Goal: Task Accomplishment & Management: Manage account settings

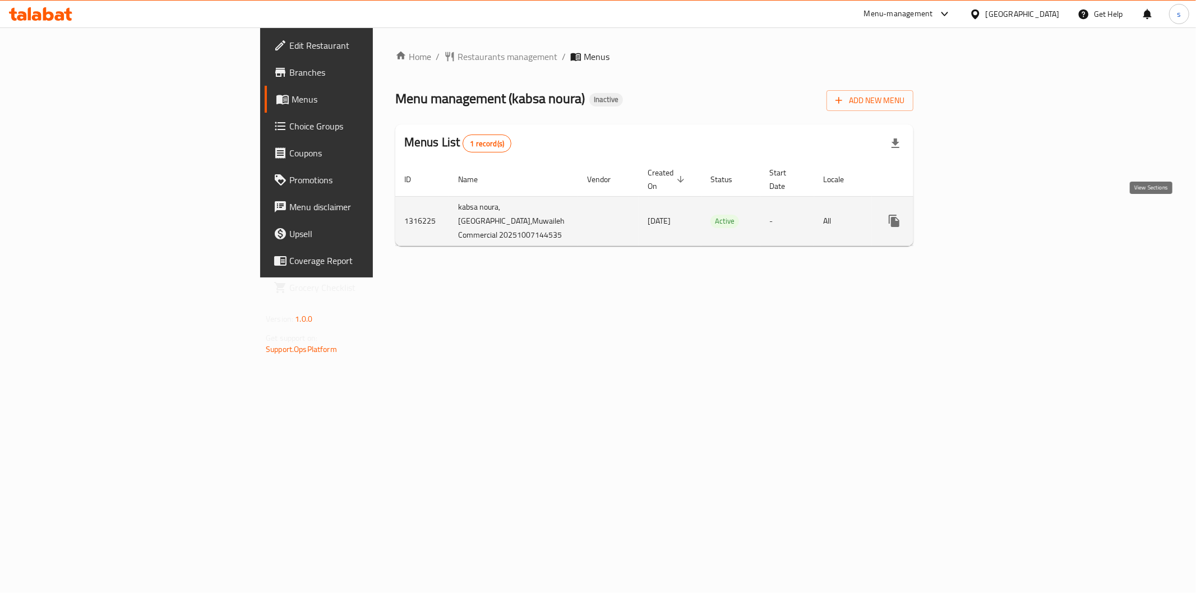
click at [982, 217] on icon "enhanced table" at bounding box center [974, 220] width 13 height 13
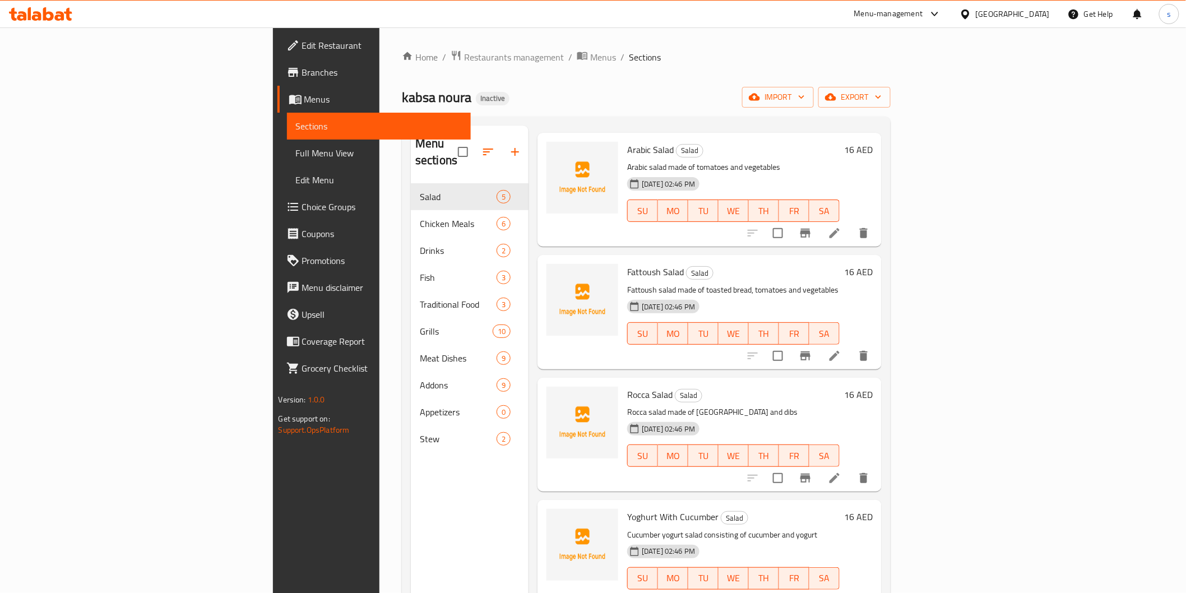
click at [304, 99] on span "Menus" at bounding box center [383, 99] width 158 height 13
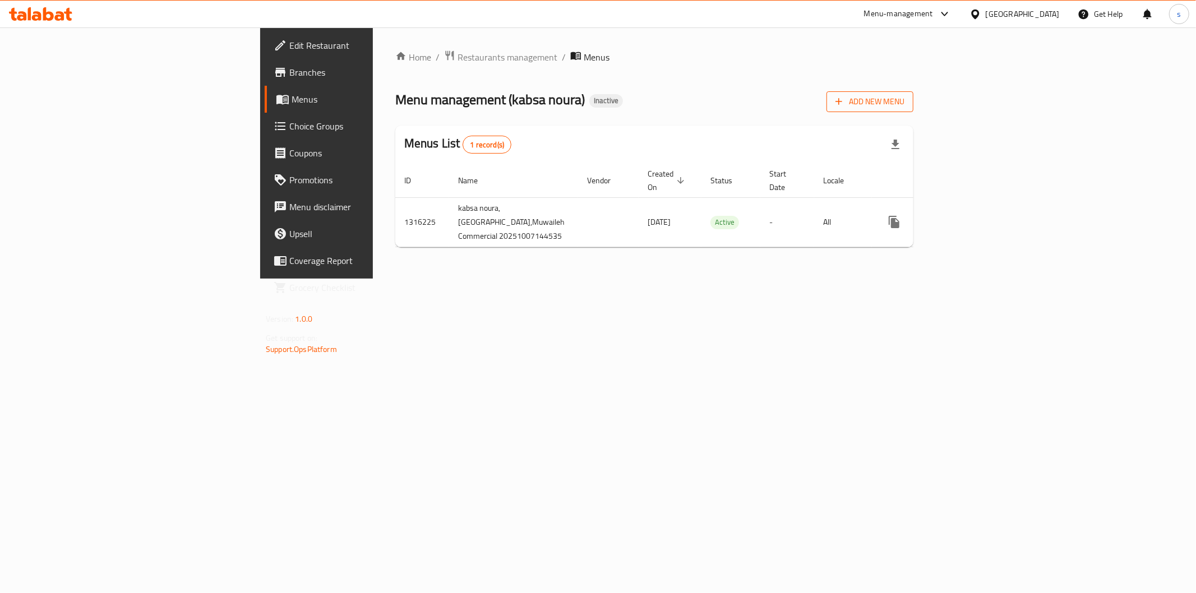
click at [904, 108] on span "Add New Menu" at bounding box center [869, 102] width 69 height 14
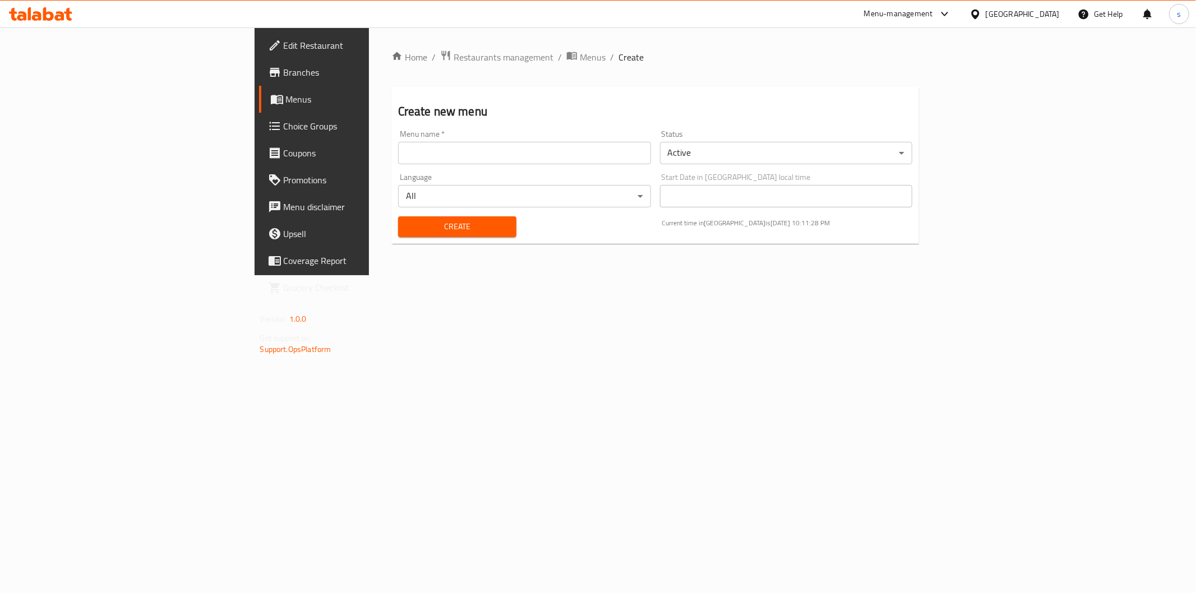
click at [462, 164] on input "text" at bounding box center [524, 153] width 253 height 22
type input "new menu"
click at [407, 225] on span "Create" at bounding box center [457, 227] width 100 height 14
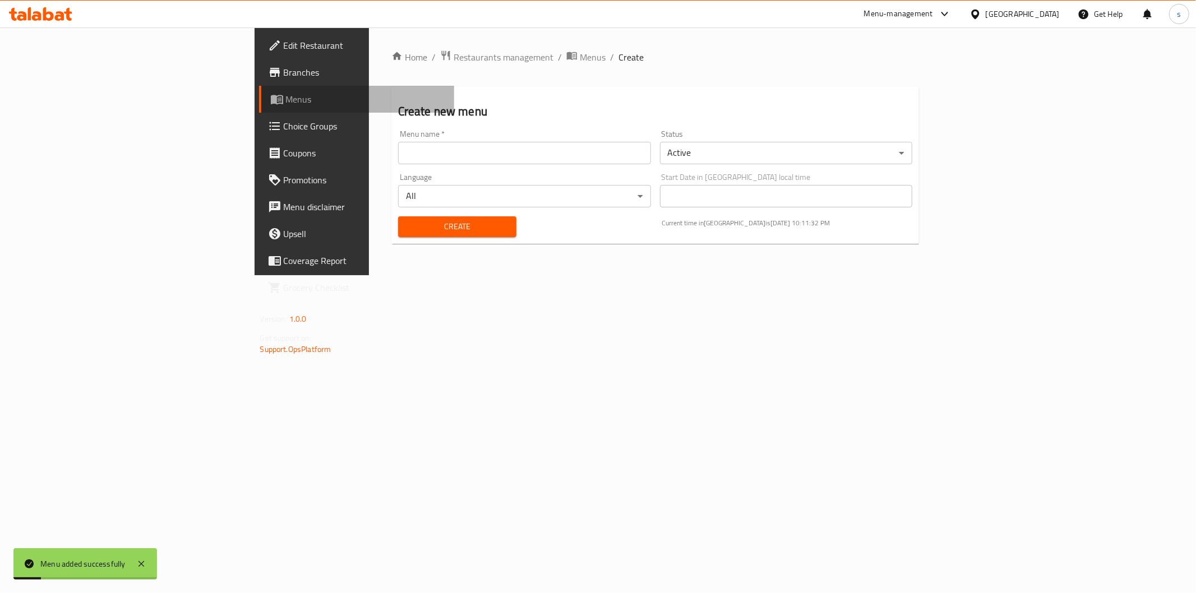
click at [286, 99] on span "Menus" at bounding box center [365, 99] width 159 height 13
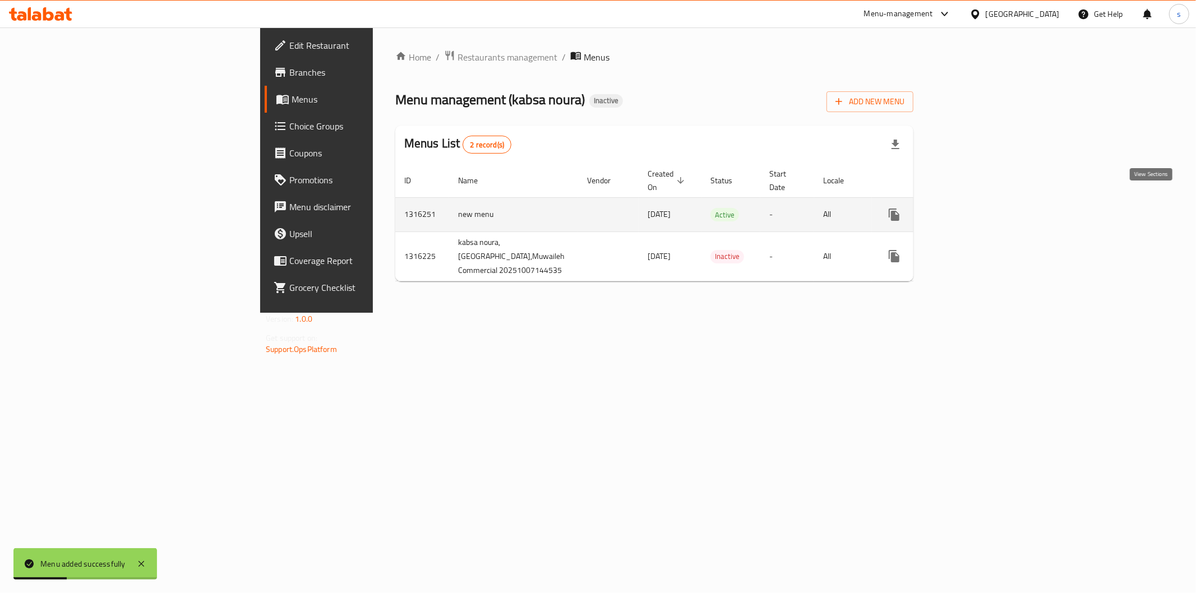
click at [988, 201] on link "enhanced table" at bounding box center [975, 214] width 27 height 27
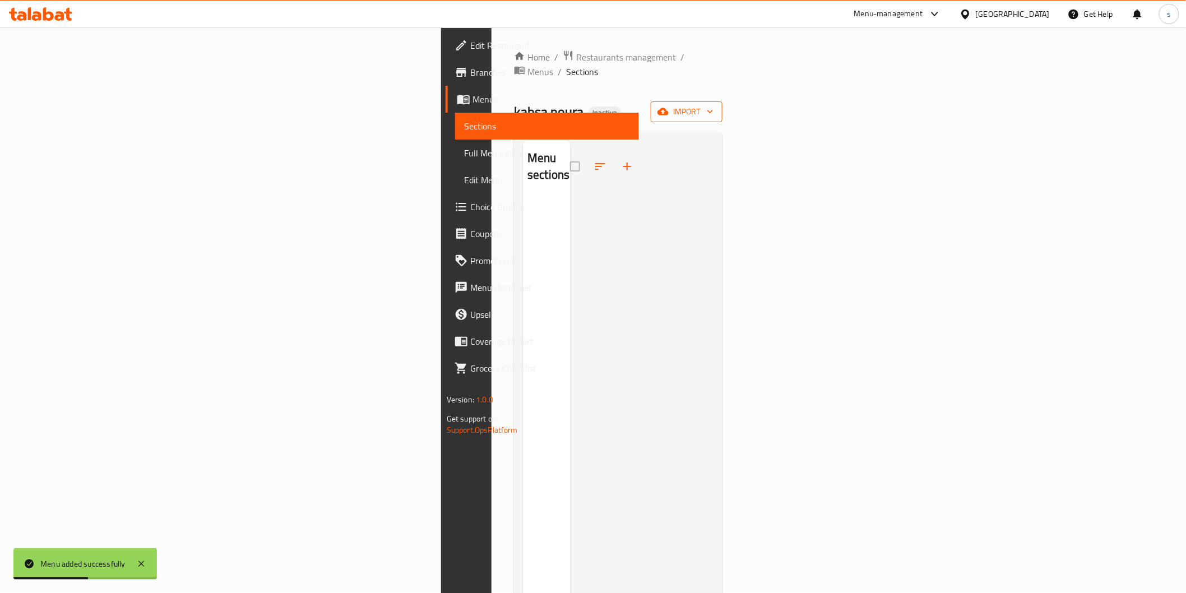
click at [714, 105] on span "import" at bounding box center [687, 112] width 54 height 14
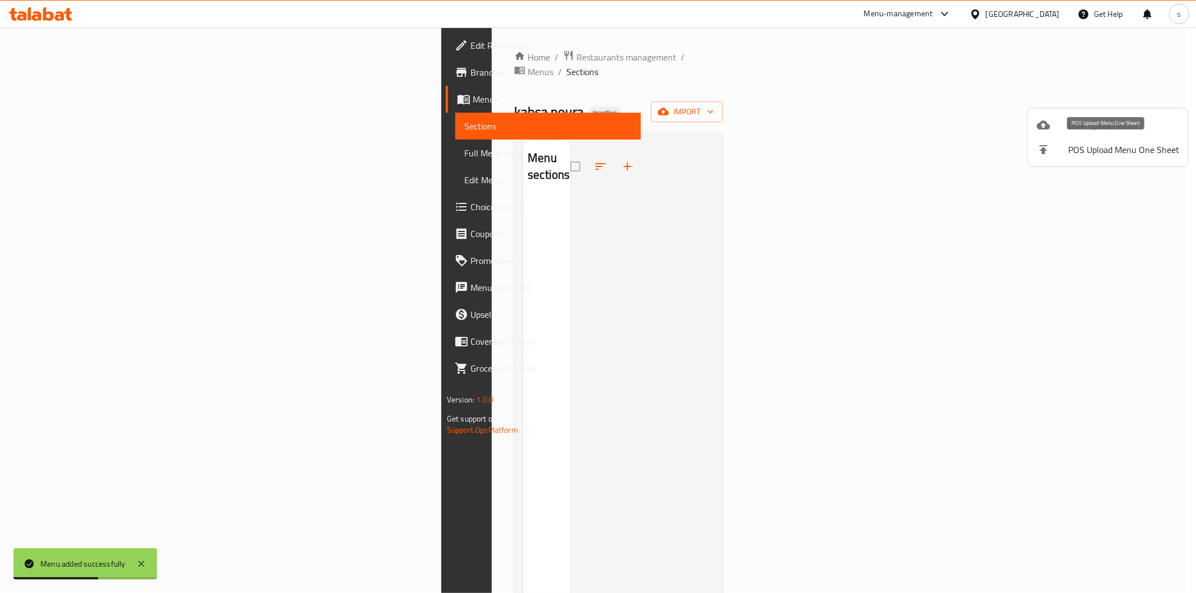
click at [1071, 128] on span "Bulk Upload Menu" at bounding box center [1123, 124] width 111 height 13
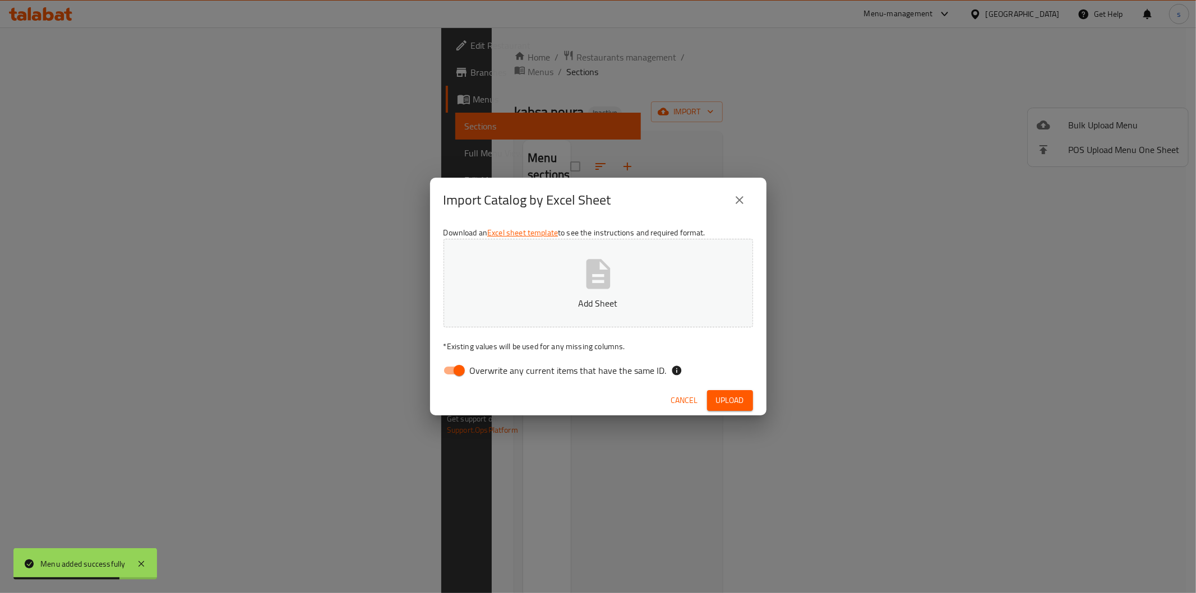
click at [465, 369] on input "Overwrite any current items that have the same ID." at bounding box center [459, 370] width 64 height 21
checkbox input "false"
click at [511, 310] on button "Add Sheet" at bounding box center [599, 283] width 310 height 89
click at [736, 397] on span "Upload" at bounding box center [730, 401] width 28 height 14
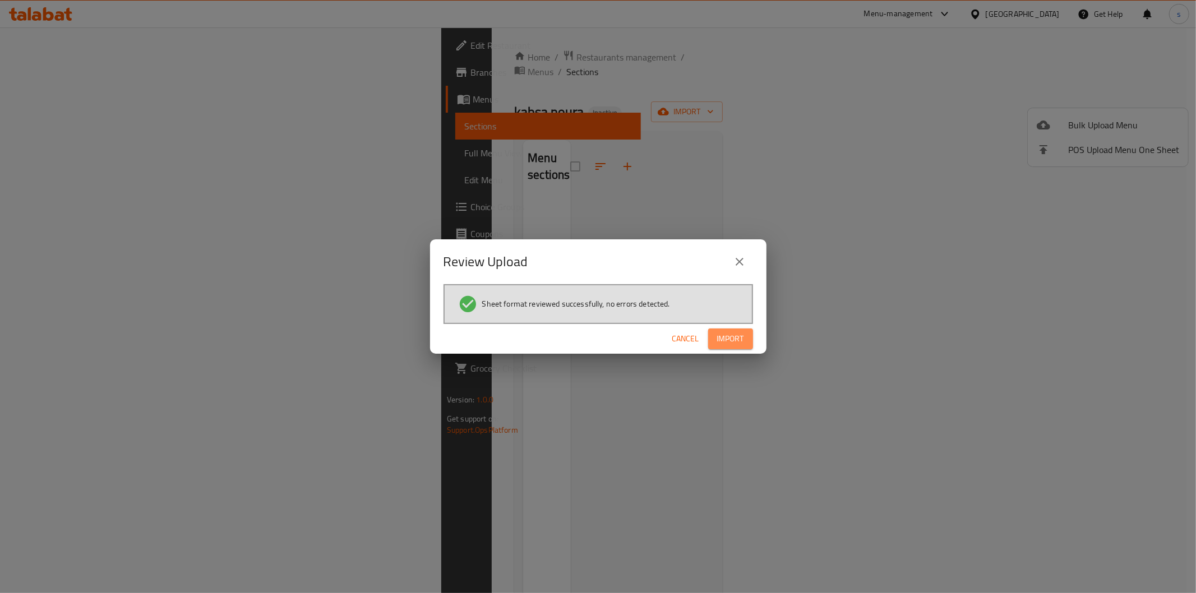
click at [736, 338] on span "Import" at bounding box center [730, 339] width 27 height 14
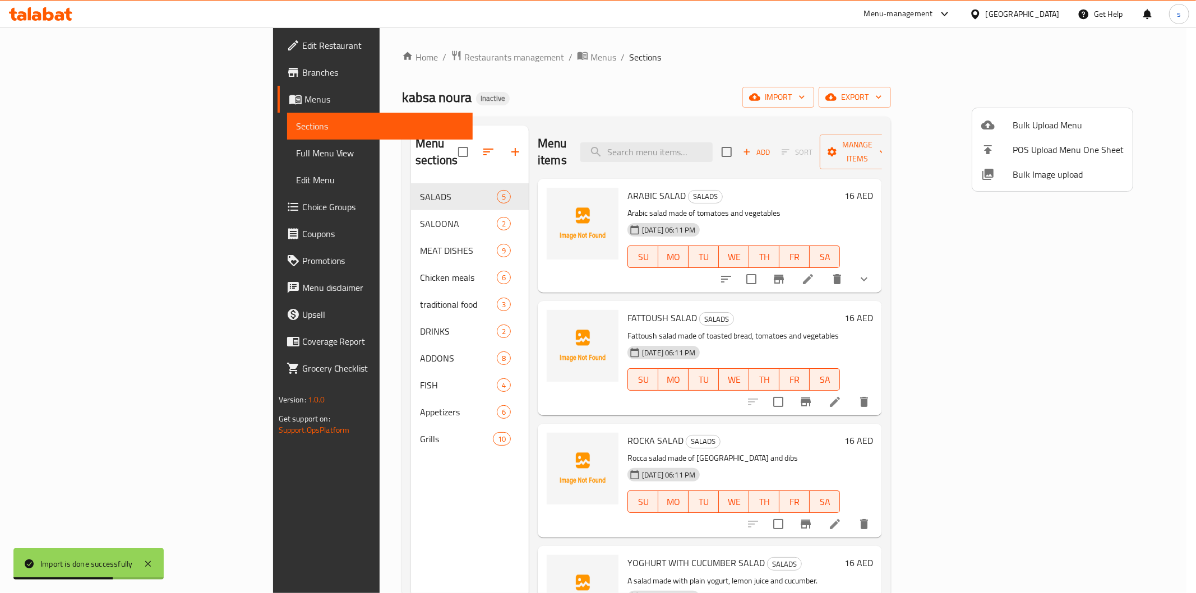
click at [943, 80] on div at bounding box center [598, 296] width 1196 height 593
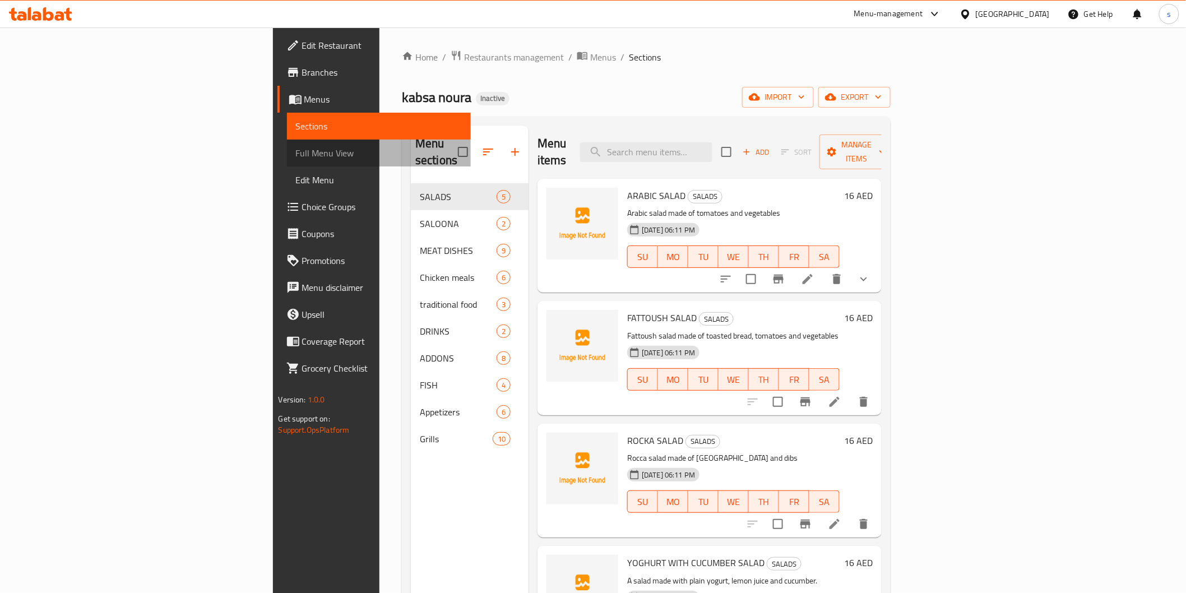
click at [296, 148] on span "Full Menu View" at bounding box center [379, 152] width 166 height 13
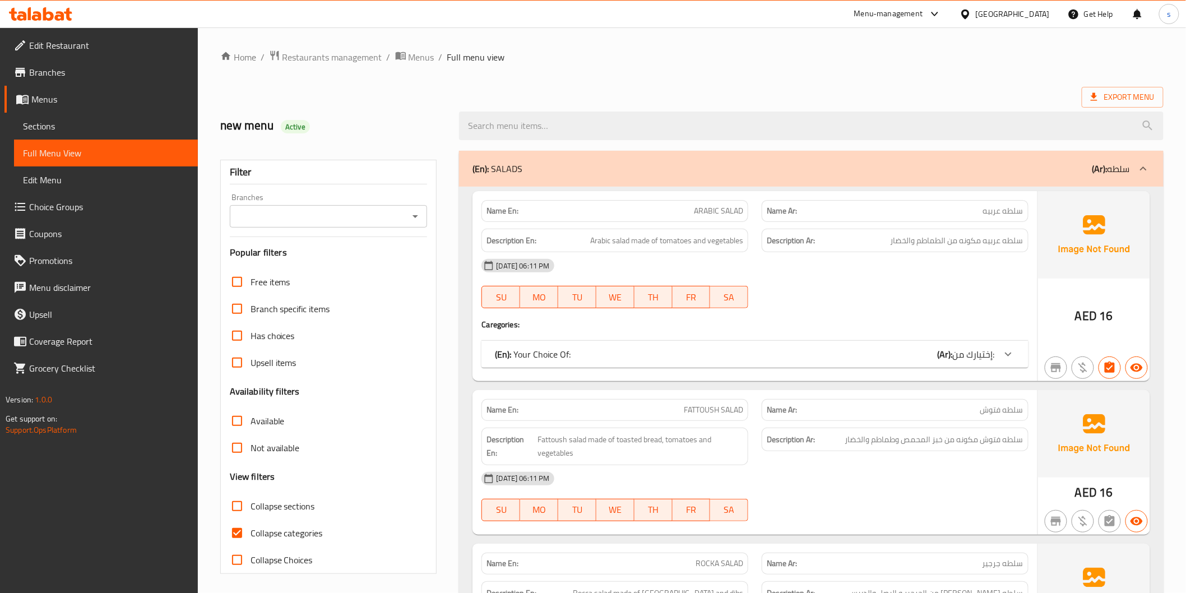
click at [243, 526] on input "Collapse categories" at bounding box center [237, 533] width 27 height 27
checkbox input "false"
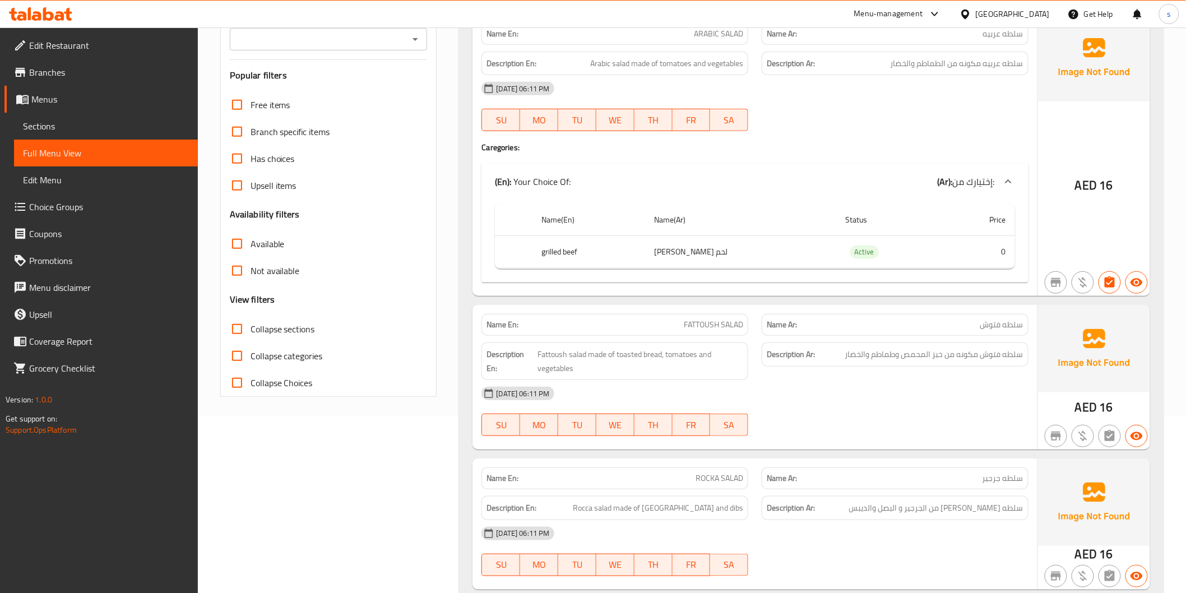
scroll to position [187, 0]
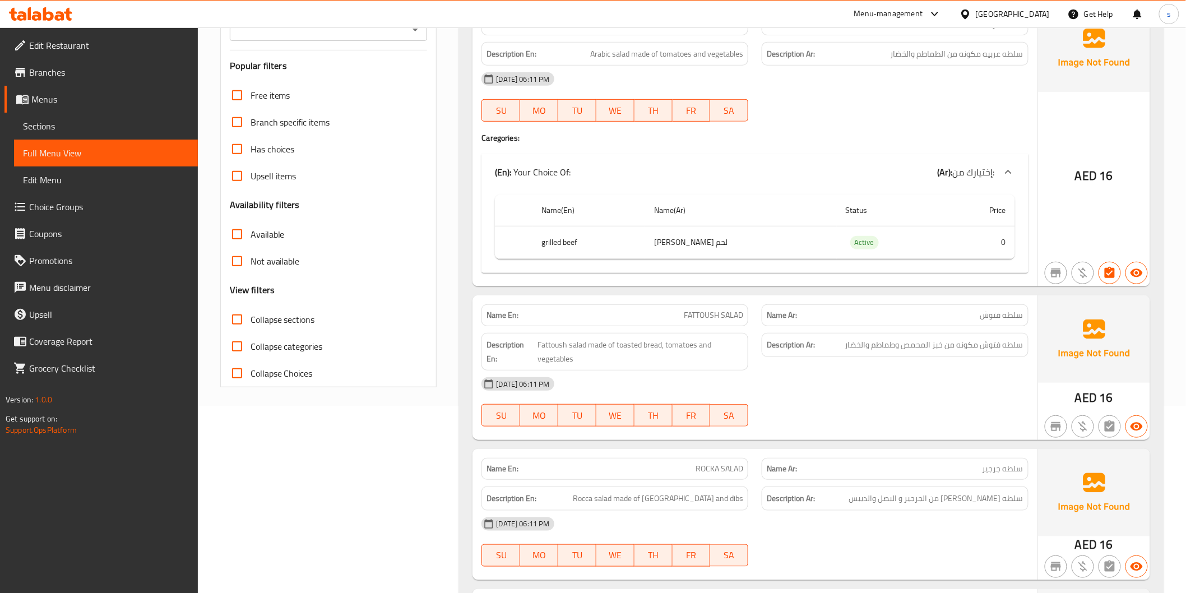
click at [35, 96] on span "Menus" at bounding box center [110, 99] width 158 height 13
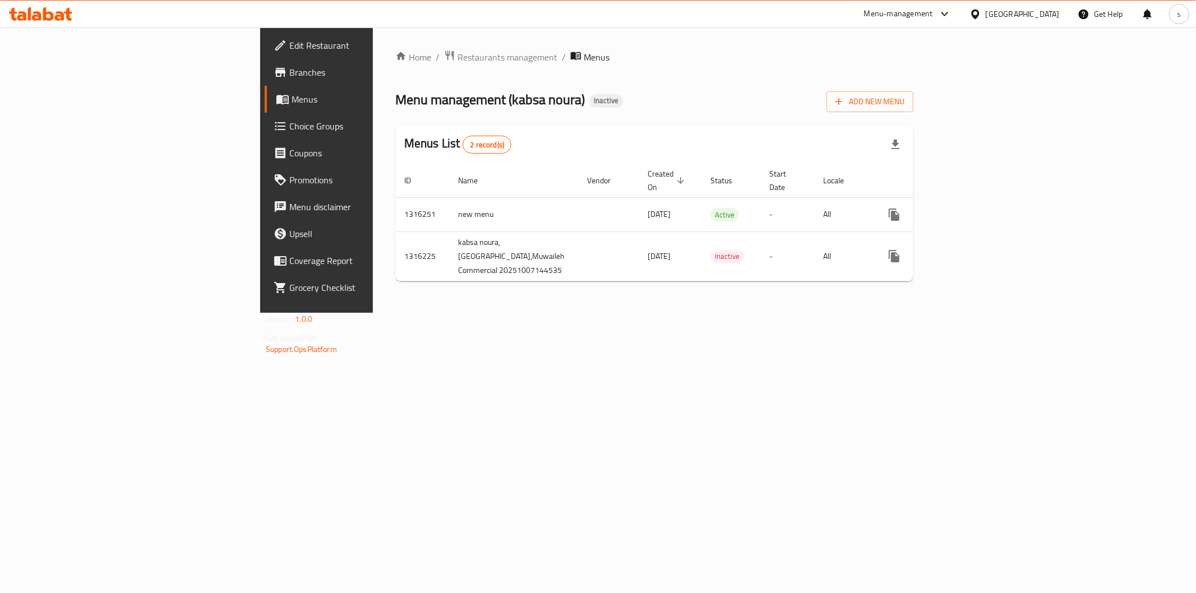
click at [292, 96] on span "Menus" at bounding box center [371, 99] width 159 height 13
click at [904, 102] on span "Add New Menu" at bounding box center [869, 102] width 69 height 14
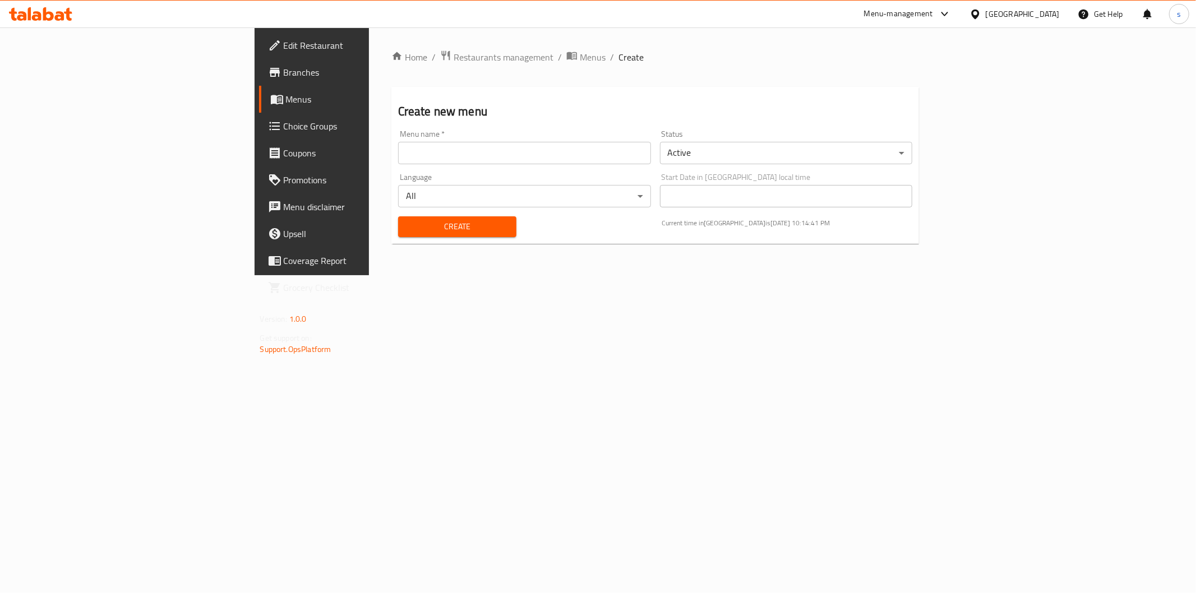
click at [398, 155] on input "text" at bounding box center [524, 153] width 253 height 22
type input "new menu 2"
click at [407, 225] on span "Create" at bounding box center [457, 227] width 100 height 14
click at [286, 94] on span "Menus" at bounding box center [365, 99] width 159 height 13
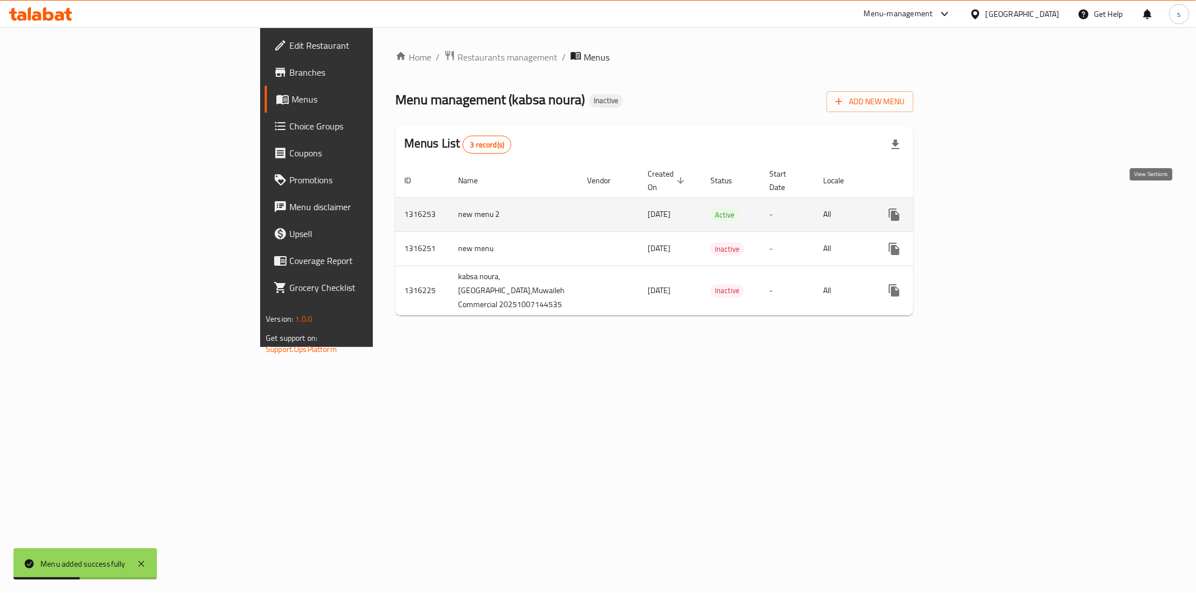
click at [982, 208] on icon "enhanced table" at bounding box center [974, 214] width 13 height 13
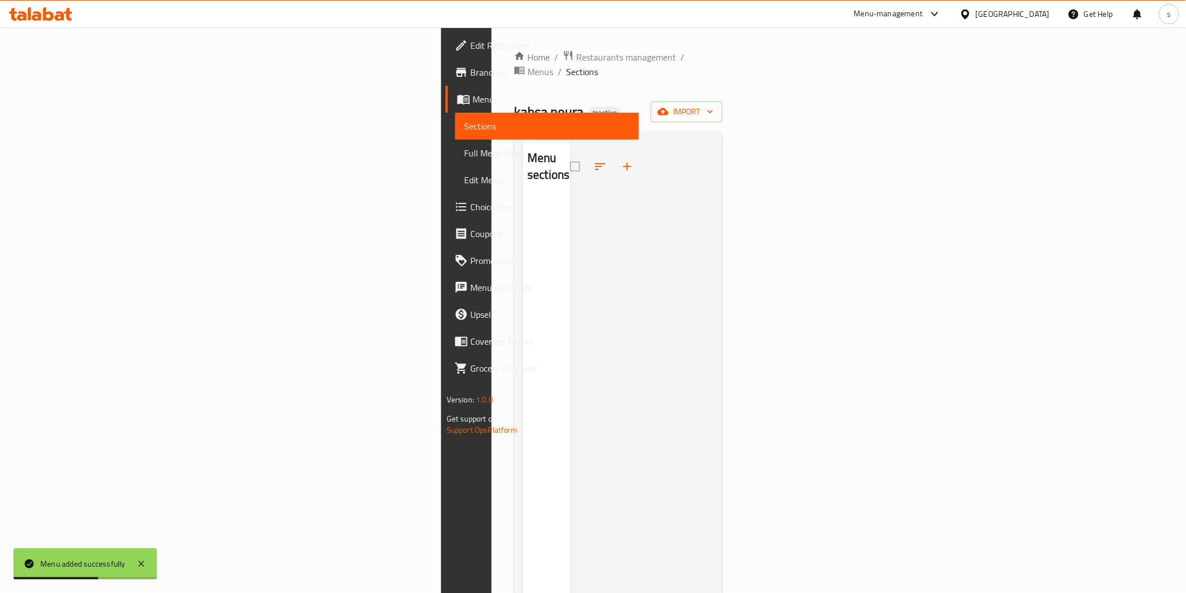
click at [723, 109] on div "Home / Restaurants management / Menus / Sections kabsa noura Inactive import Me…" at bounding box center [618, 396] width 209 height 692
click at [714, 105] on span "import" at bounding box center [687, 112] width 54 height 14
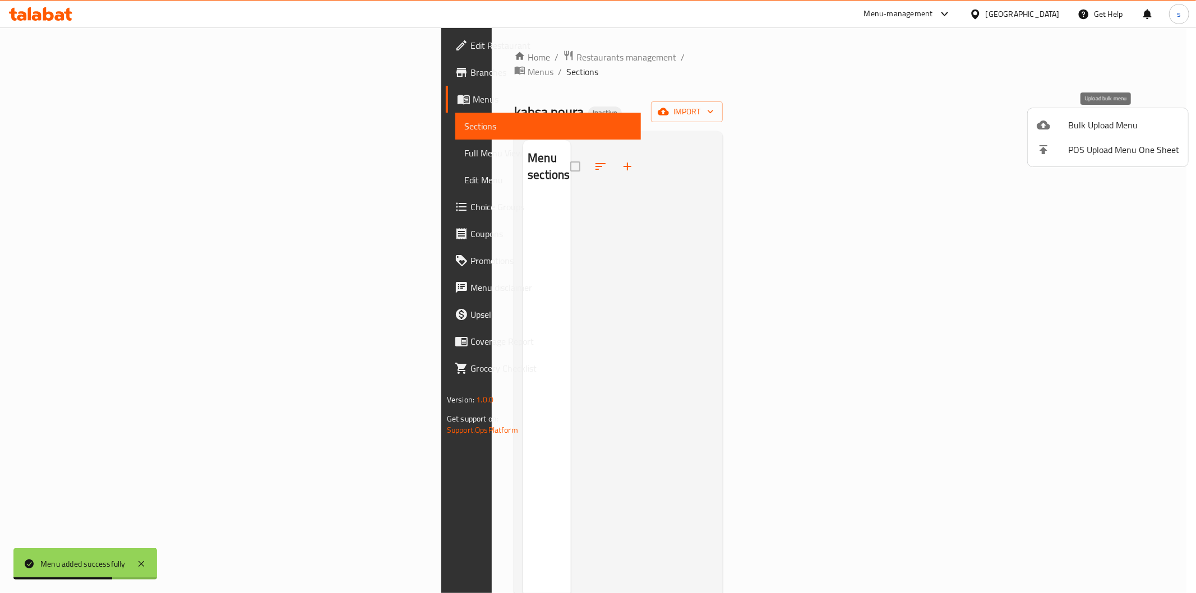
click at [1101, 125] on span "Bulk Upload Menu" at bounding box center [1123, 124] width 111 height 13
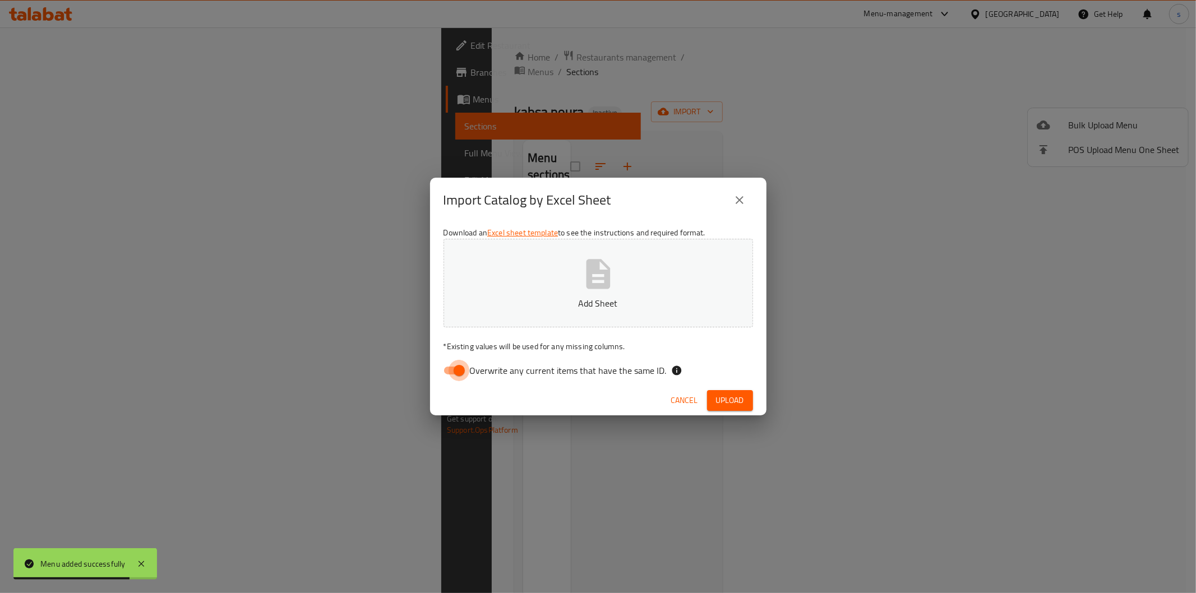
click at [463, 366] on input "Overwrite any current items that have the same ID." at bounding box center [459, 370] width 64 height 21
checkbox input "false"
click at [498, 315] on button "Add Sheet" at bounding box center [599, 283] width 310 height 89
click at [745, 392] on button "Upload" at bounding box center [730, 400] width 46 height 21
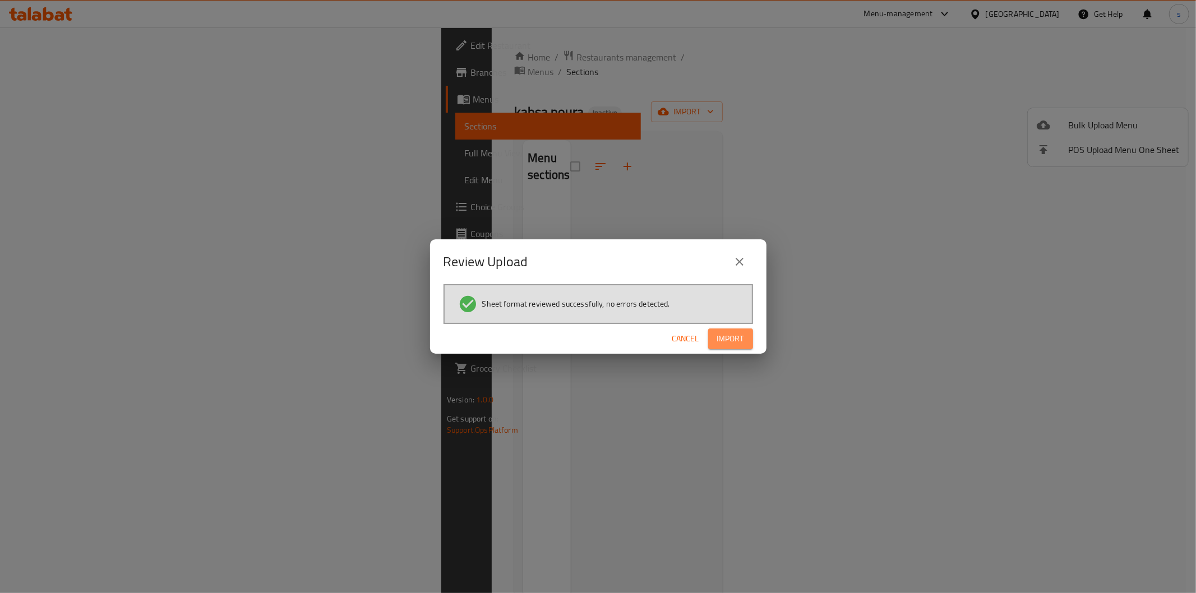
click at [729, 333] on span "Import" at bounding box center [730, 339] width 27 height 14
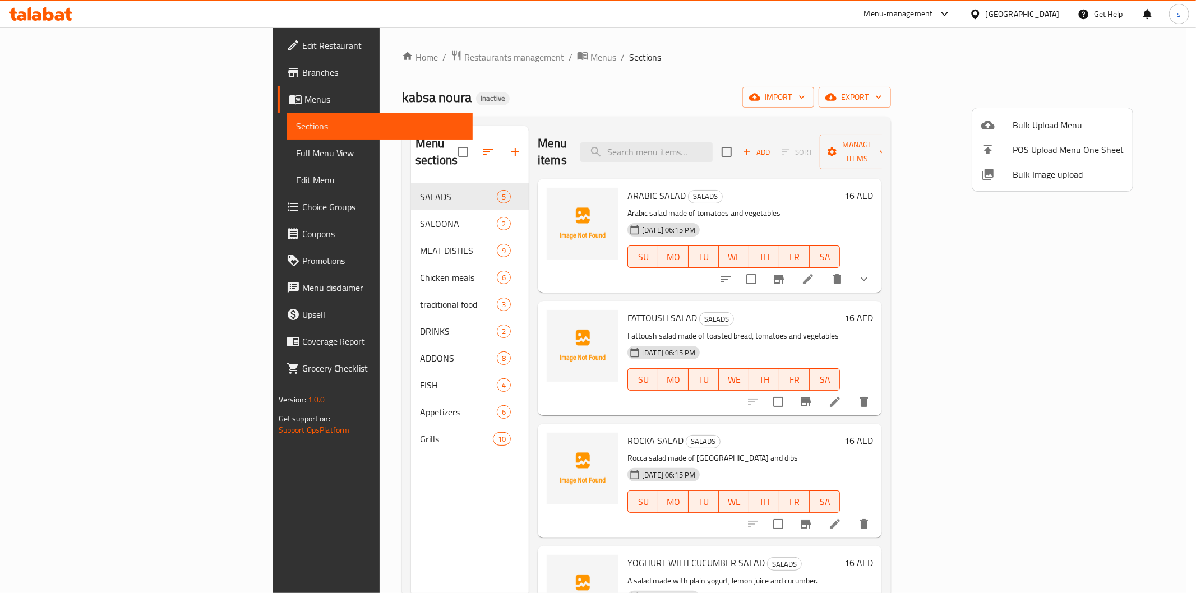
click at [71, 149] on div at bounding box center [598, 296] width 1196 height 593
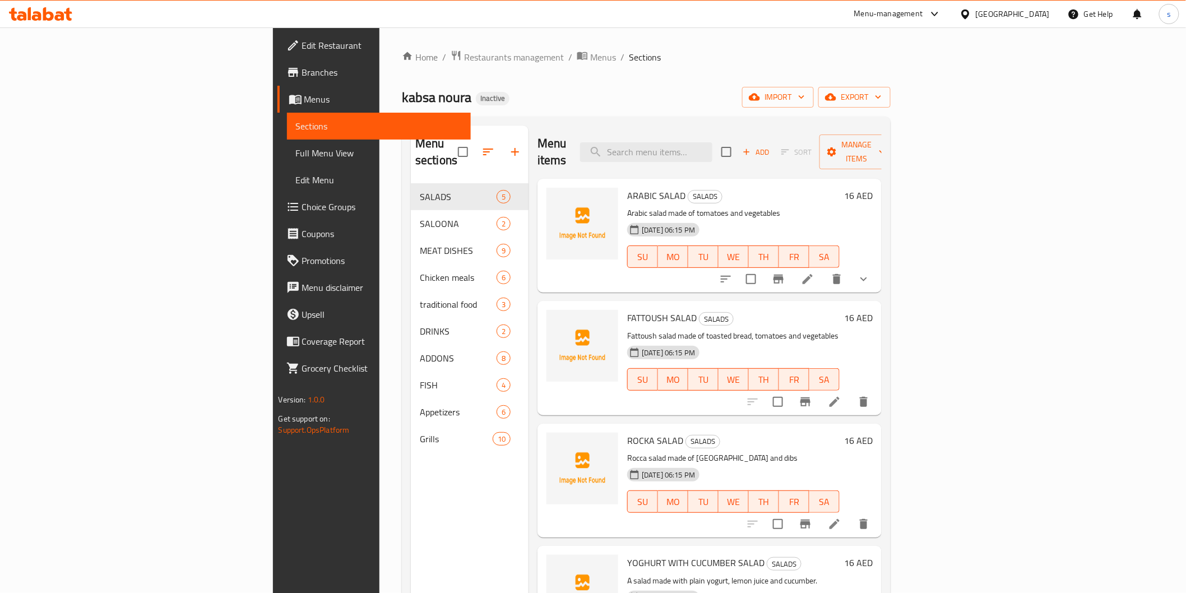
click at [296, 151] on span "Full Menu View" at bounding box center [379, 152] width 166 height 13
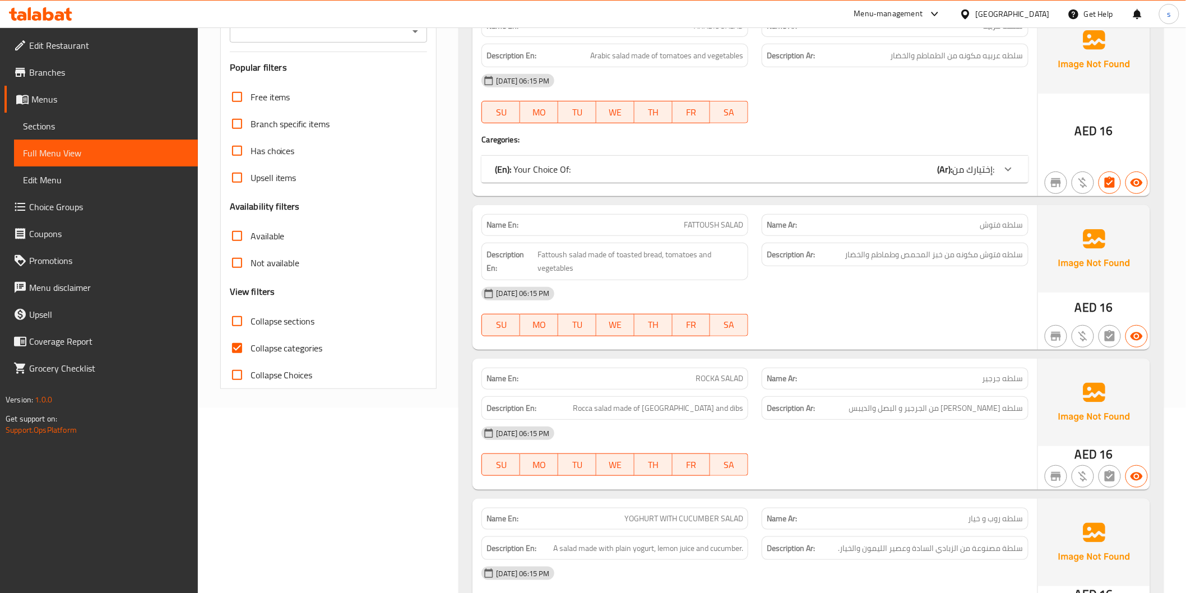
scroll to position [187, 0]
click at [235, 340] on input "Collapse categories" at bounding box center [237, 346] width 27 height 27
checkbox input "false"
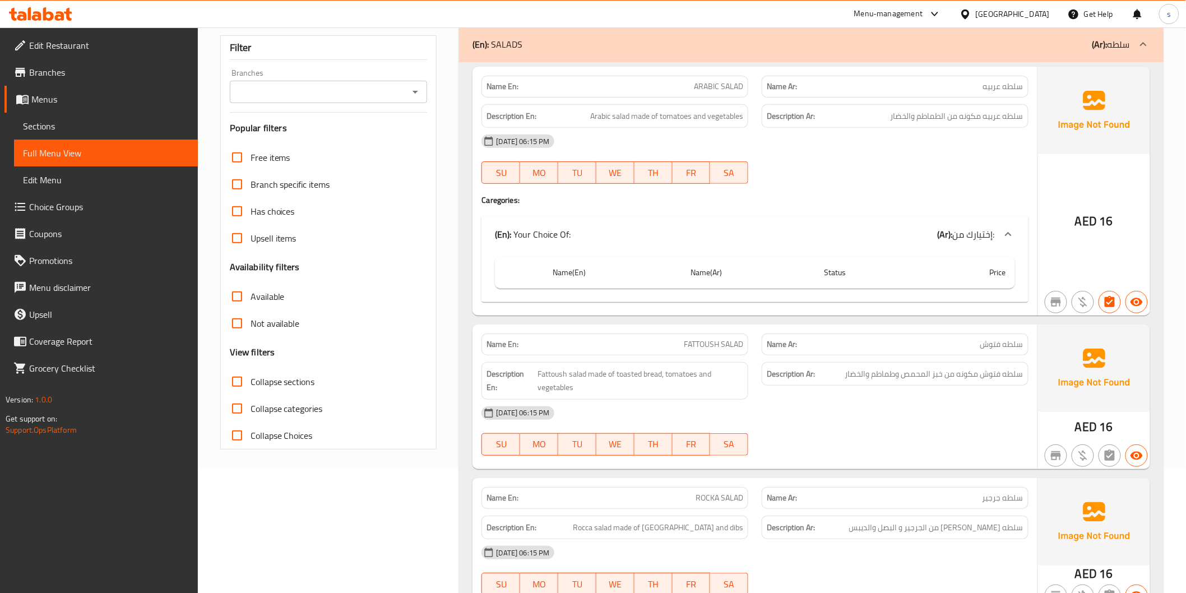
click at [238, 211] on input "Has choices" at bounding box center [237, 211] width 27 height 27
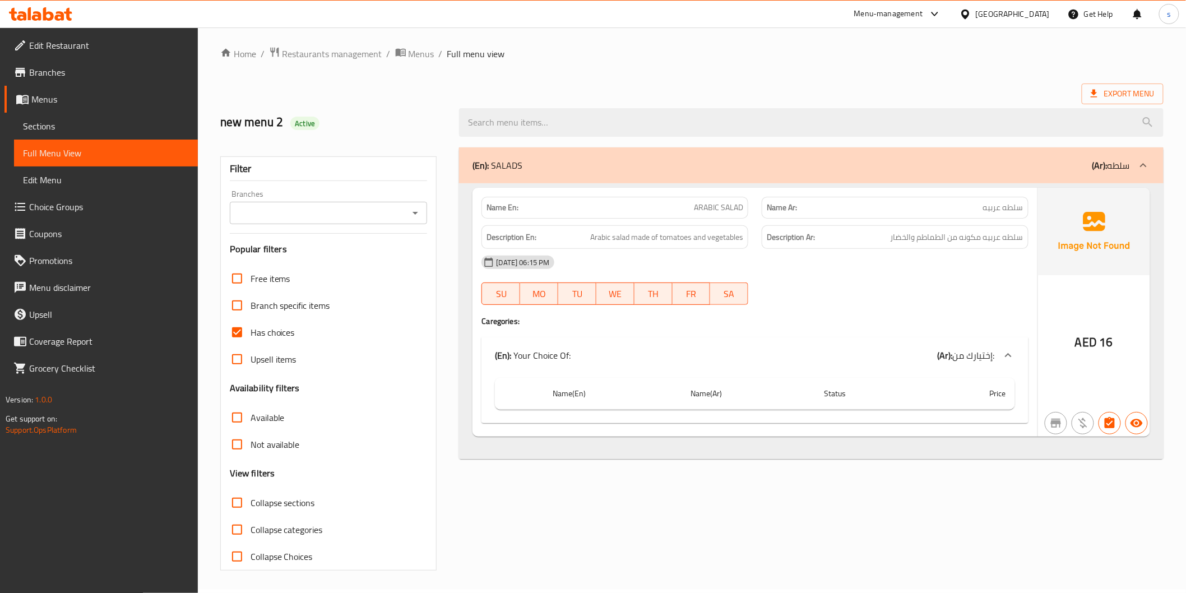
scroll to position [3, 0]
click at [243, 336] on input "Has choices" at bounding box center [237, 333] width 27 height 27
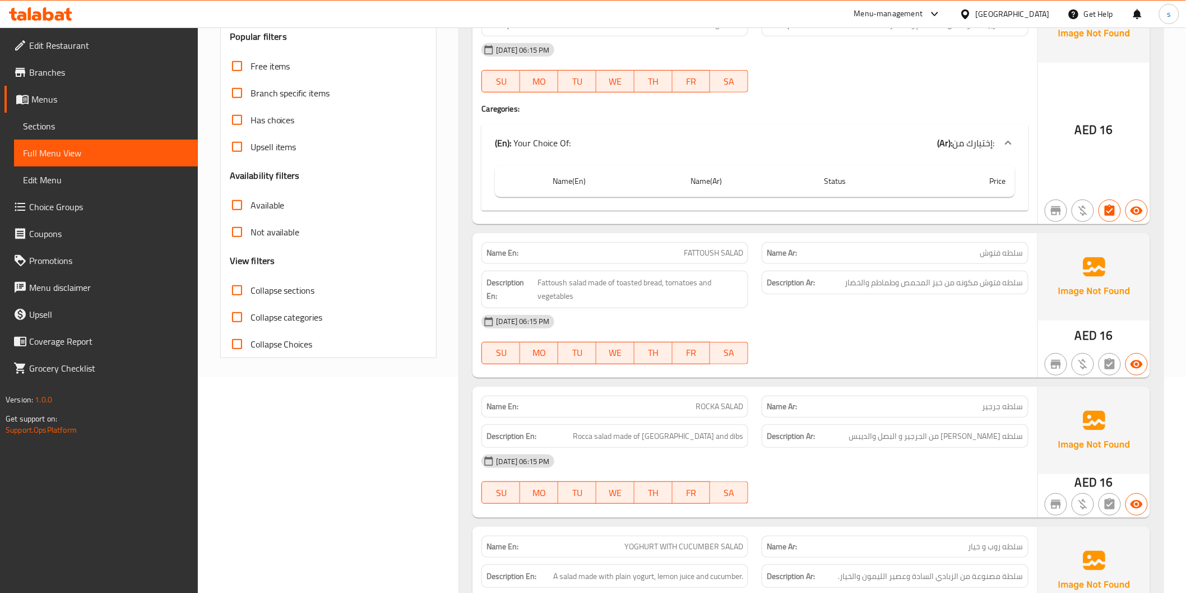
scroll to position [124, 0]
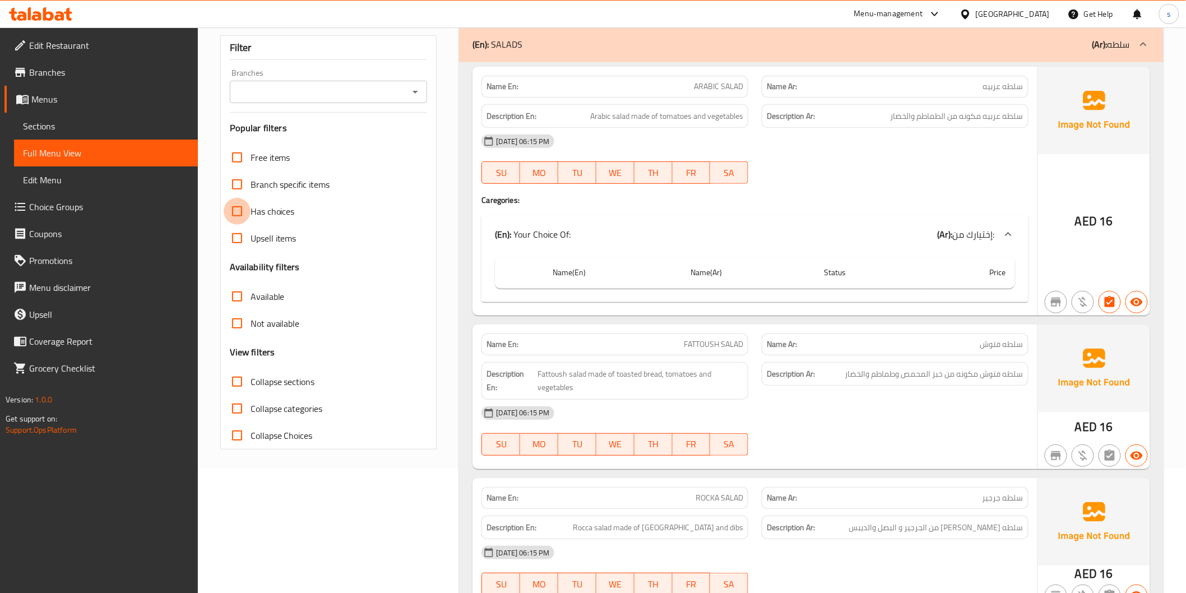
click at [235, 216] on input "Has choices" at bounding box center [237, 211] width 27 height 27
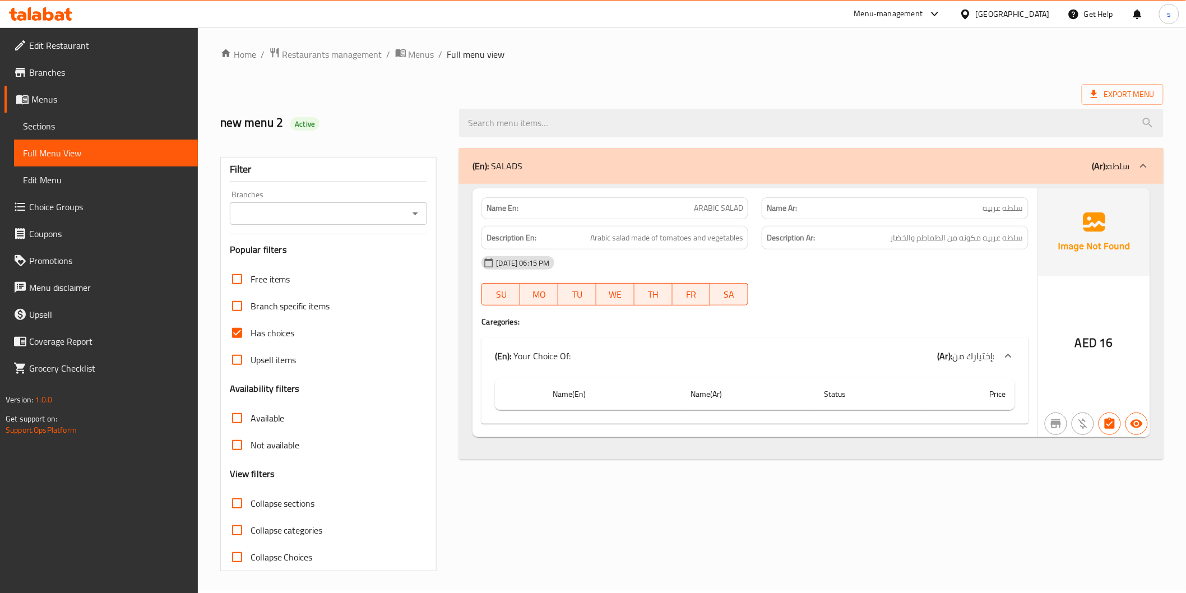
click at [237, 339] on input "Has choices" at bounding box center [237, 333] width 27 height 27
checkbox input "false"
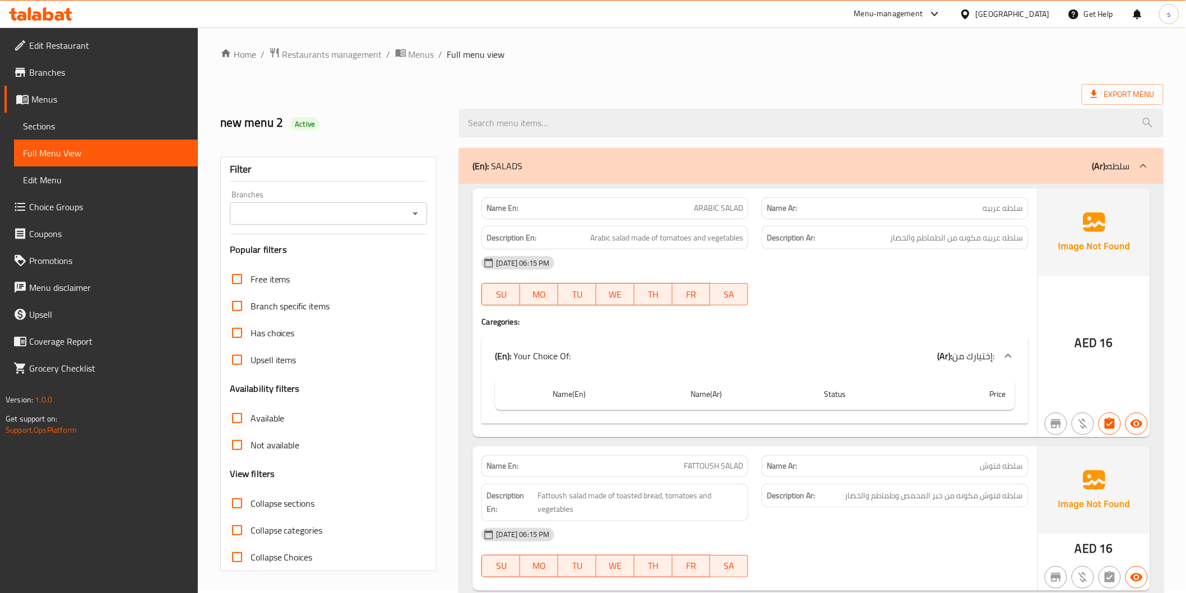
scroll to position [124, 0]
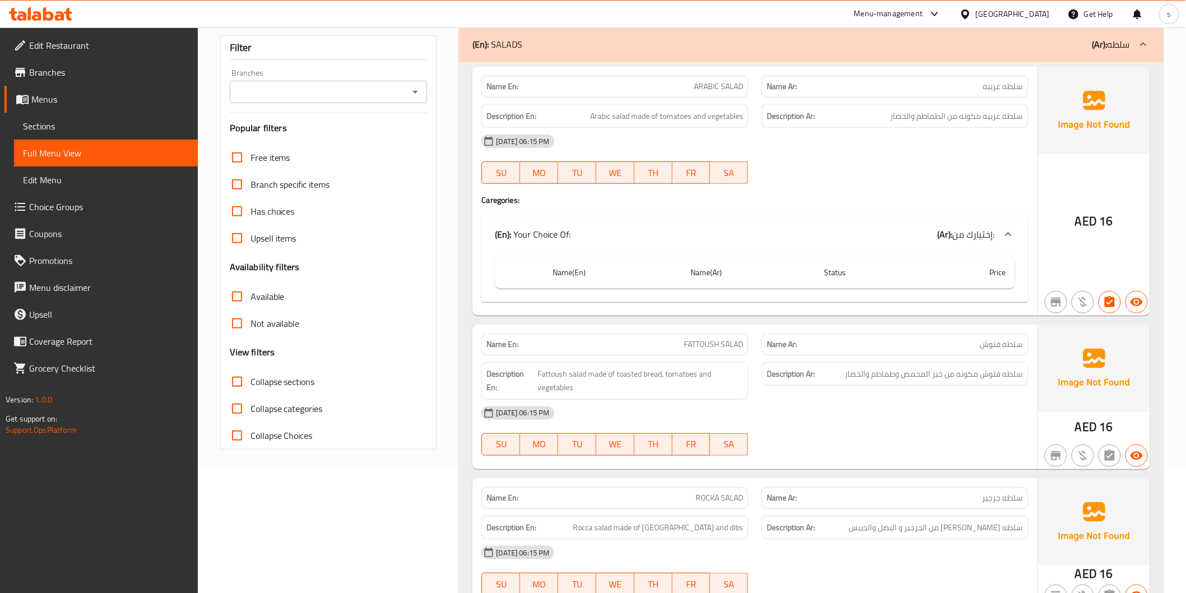
click at [50, 101] on span "Menus" at bounding box center [110, 99] width 158 height 13
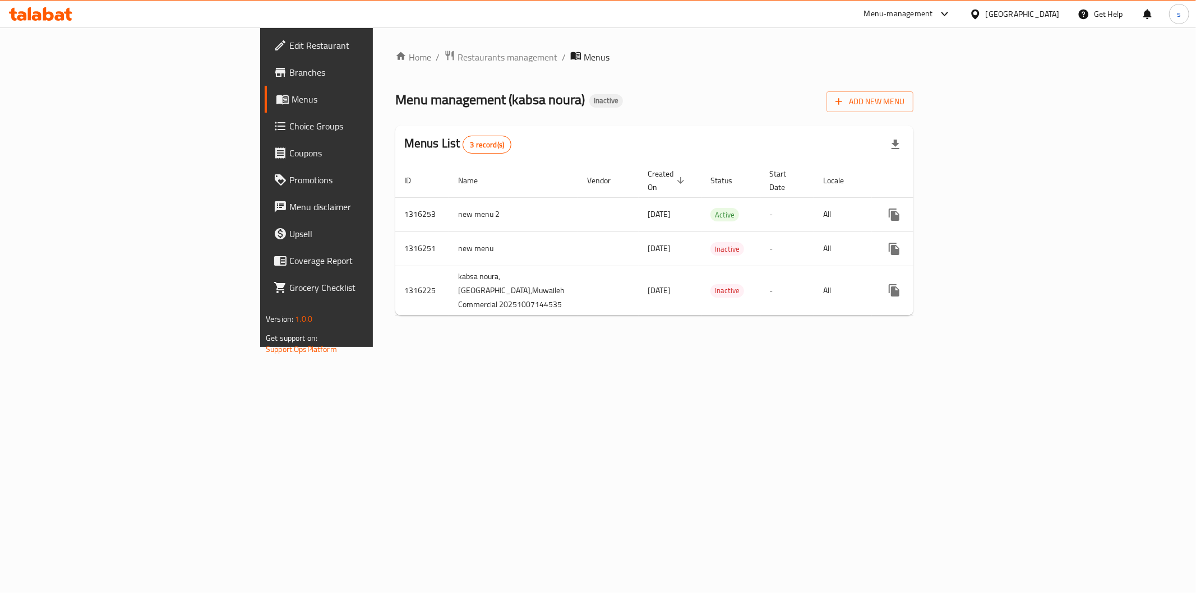
click at [913, 90] on div "Add New Menu" at bounding box center [869, 99] width 87 height 25
click at [904, 97] on span "Add New Menu" at bounding box center [869, 102] width 69 height 14
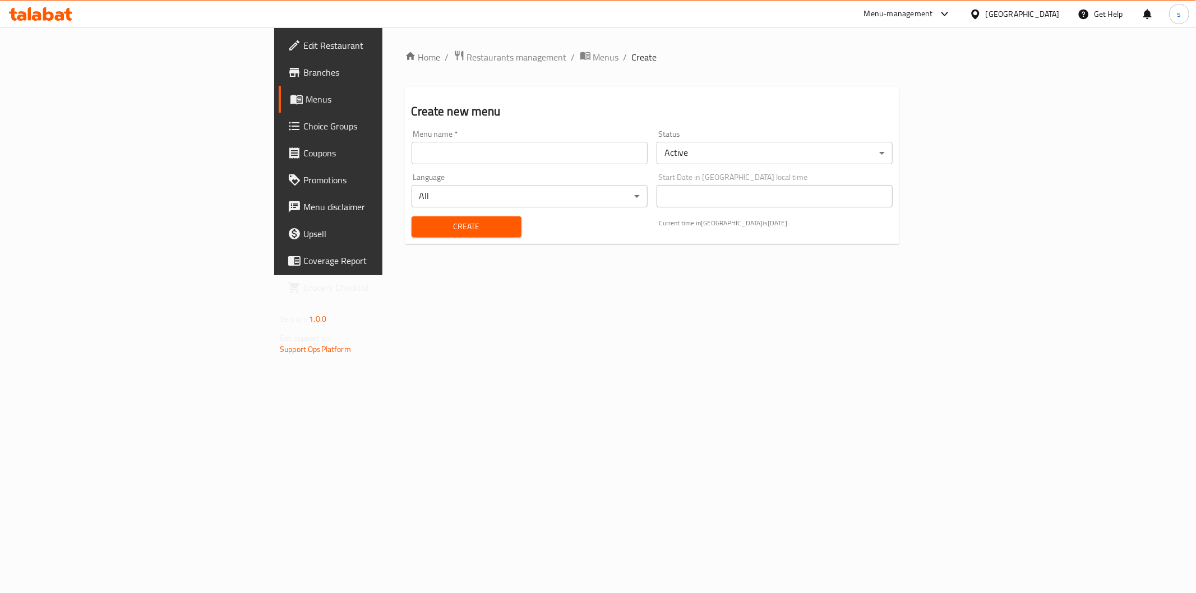
click at [412, 149] on input "text" at bounding box center [530, 153] width 236 height 22
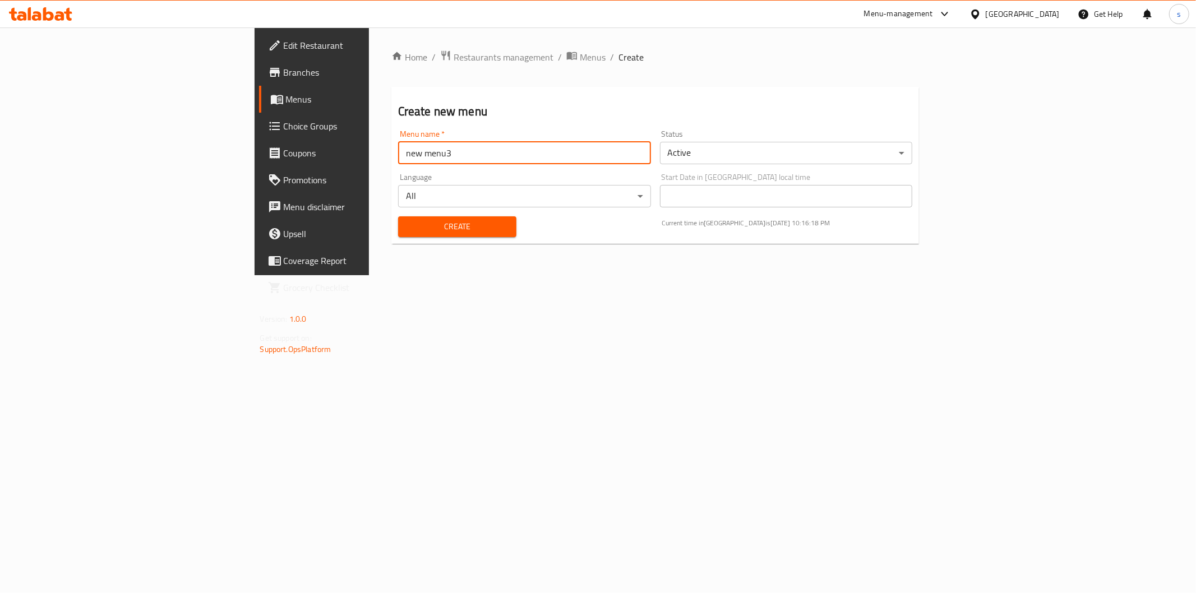
type input "new menu3"
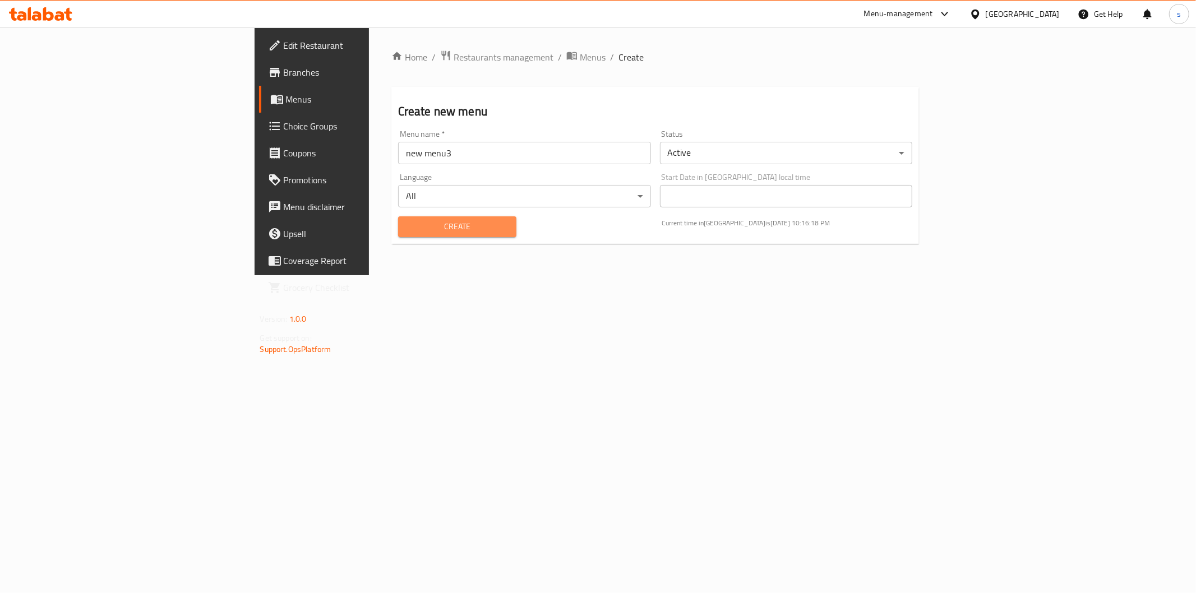
click at [407, 226] on span "Create" at bounding box center [457, 227] width 100 height 14
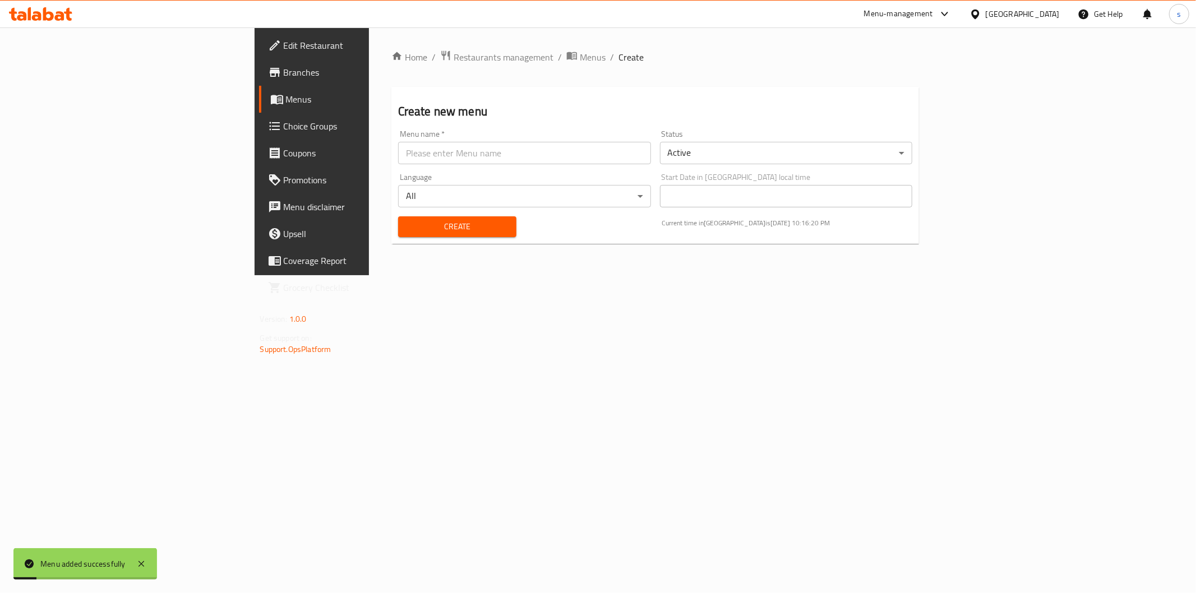
click at [286, 101] on span "Menus" at bounding box center [365, 99] width 159 height 13
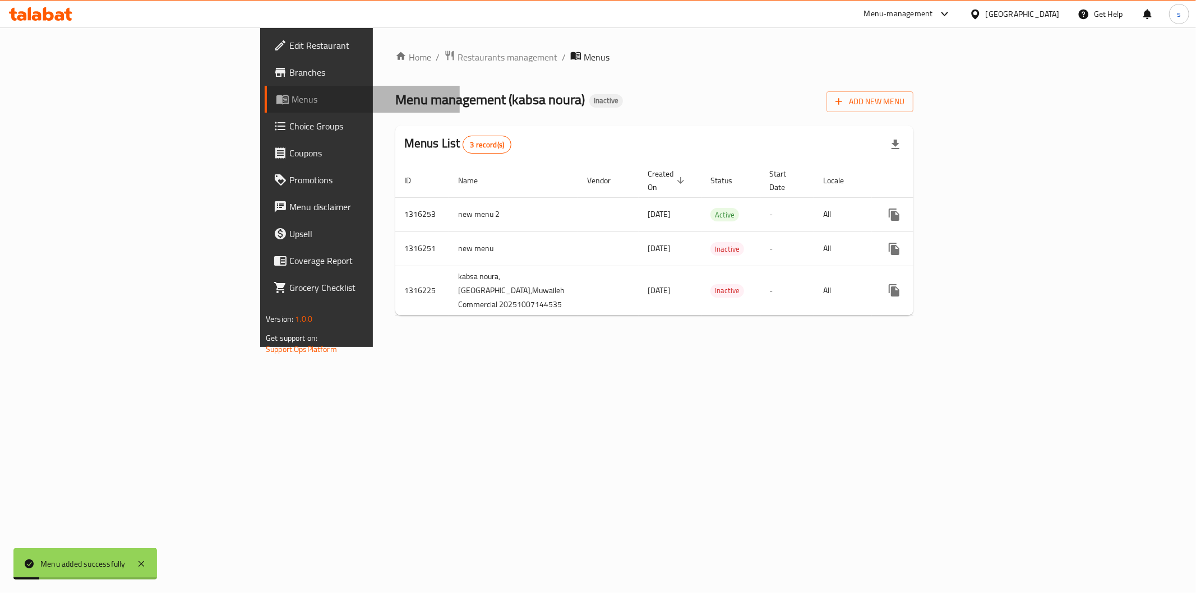
click at [292, 101] on span "Menus" at bounding box center [371, 99] width 159 height 13
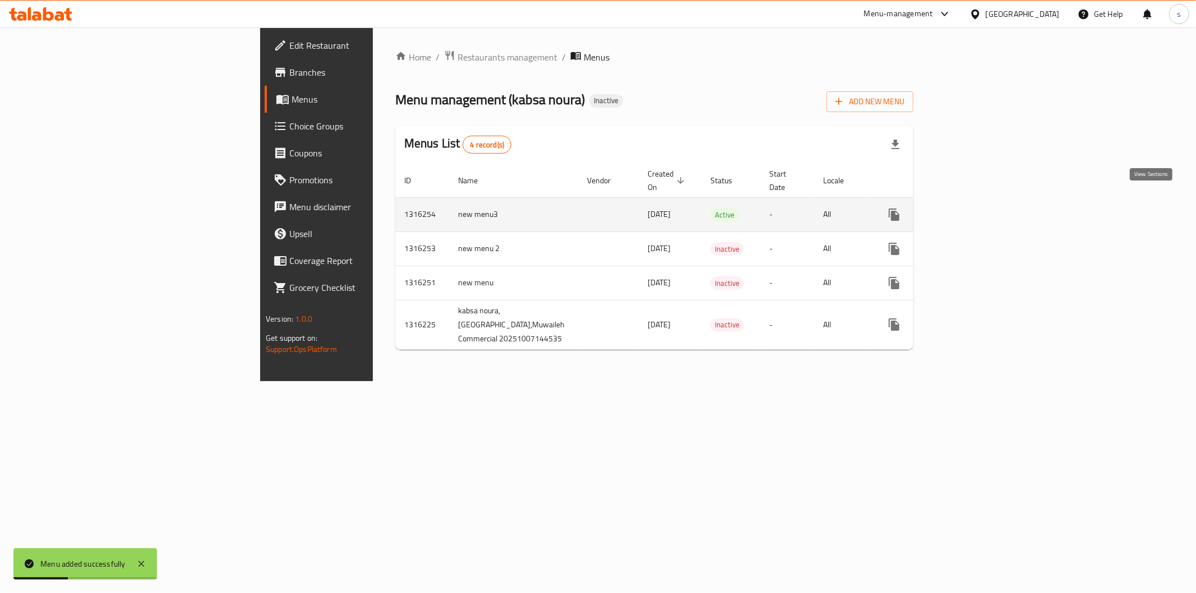
click at [980, 210] on icon "enhanced table" at bounding box center [975, 215] width 10 height 10
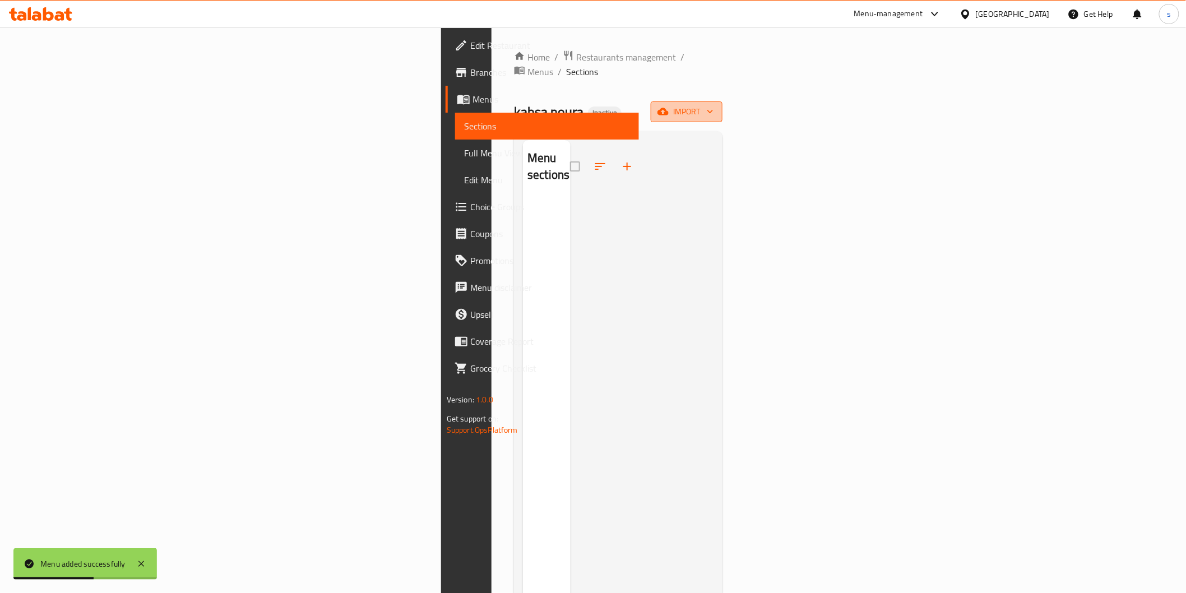
click at [669, 108] on icon "button" at bounding box center [663, 111] width 11 height 7
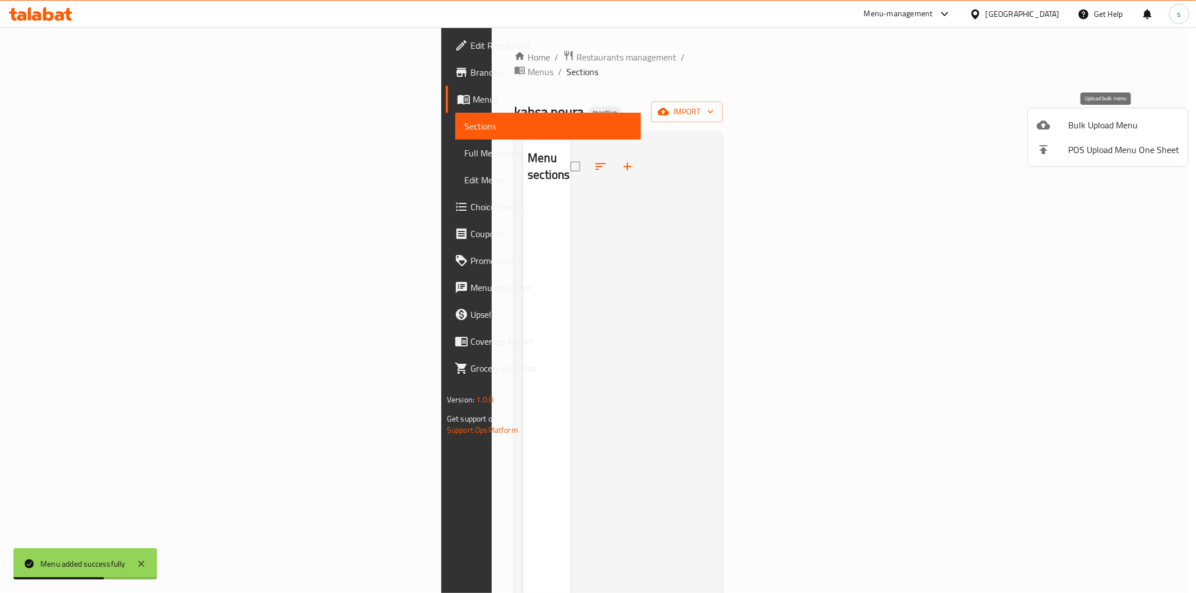
click at [1074, 121] on span "Bulk Upload Menu" at bounding box center [1123, 124] width 111 height 13
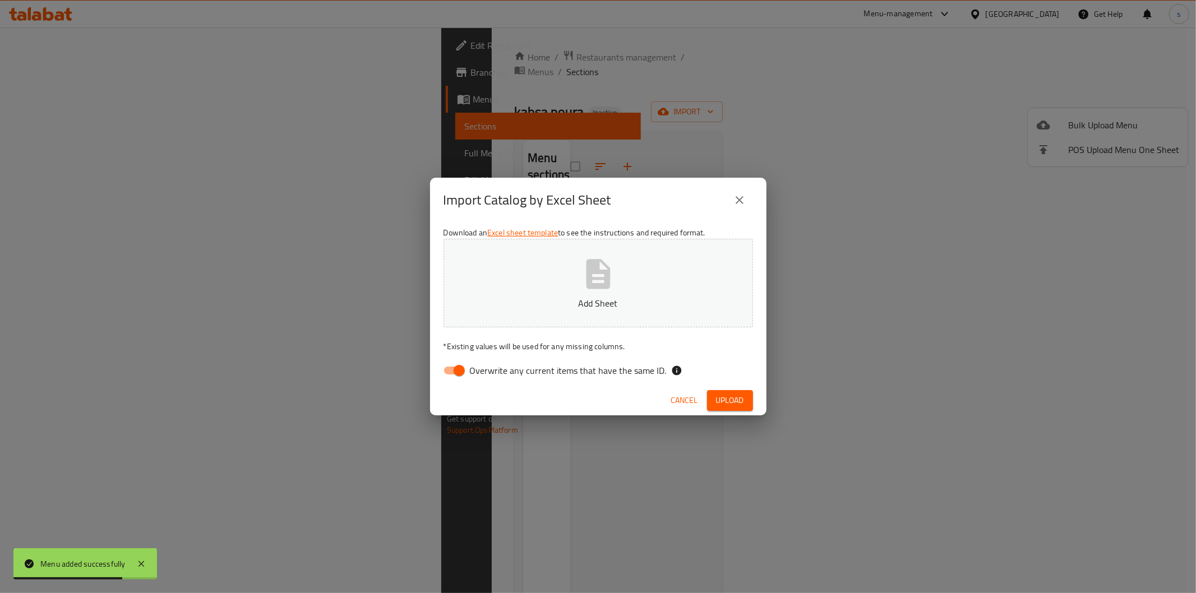
click at [456, 367] on input "Overwrite any current items that have the same ID." at bounding box center [459, 370] width 64 height 21
checkbox input "false"
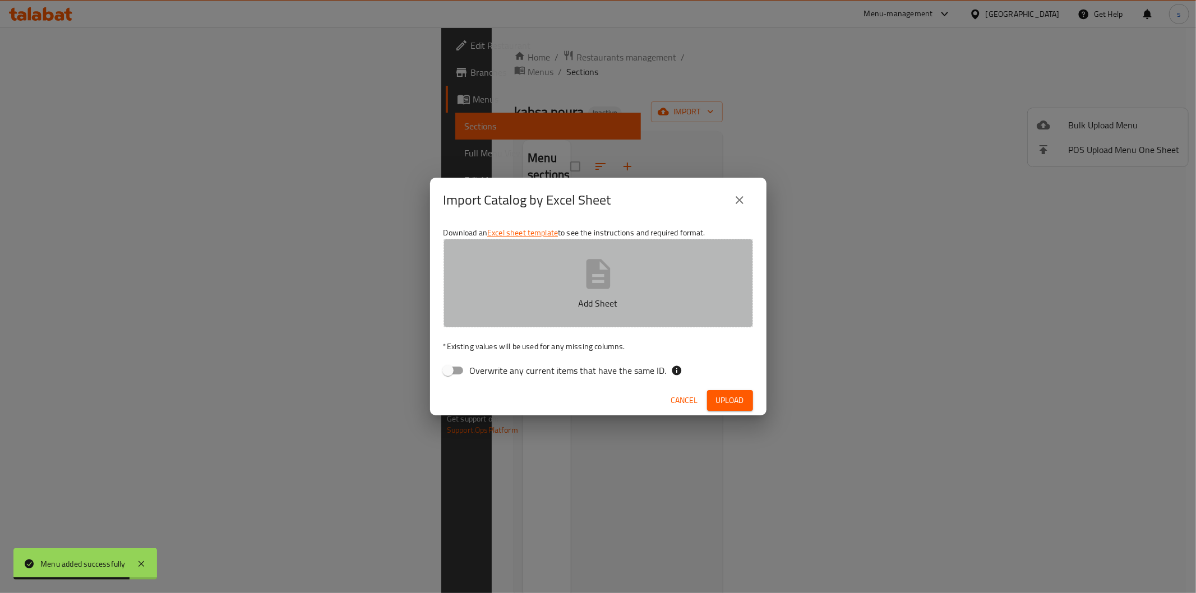
click at [569, 307] on p "Add Sheet" at bounding box center [598, 303] width 275 height 13
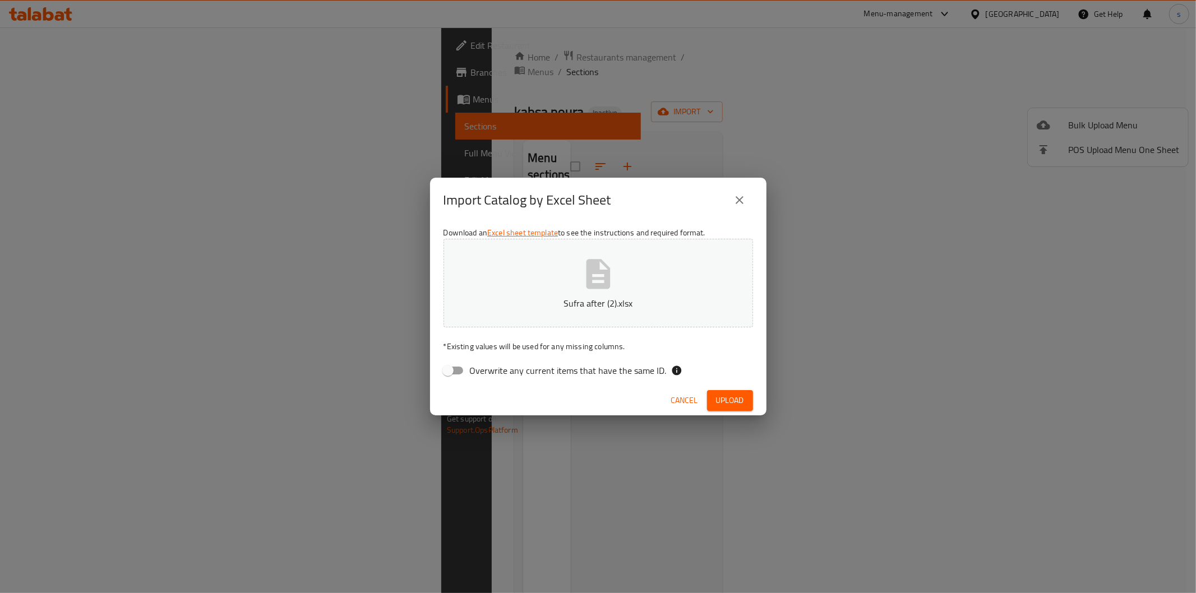
click at [729, 394] on span "Upload" at bounding box center [730, 401] width 28 height 14
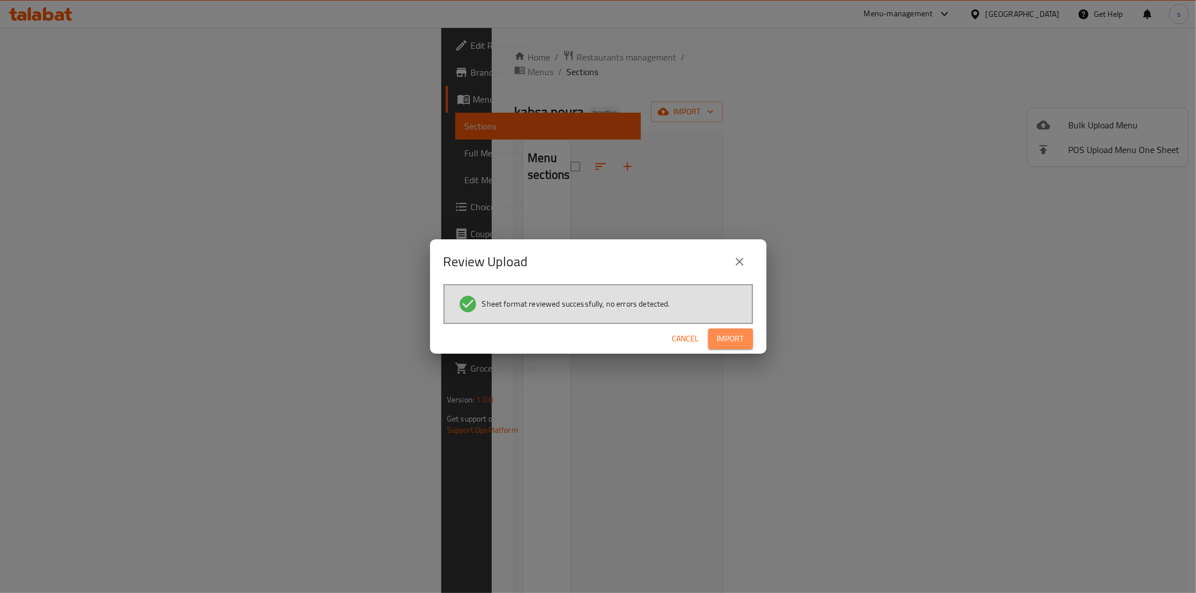
click at [749, 336] on button "Import" at bounding box center [730, 339] width 45 height 21
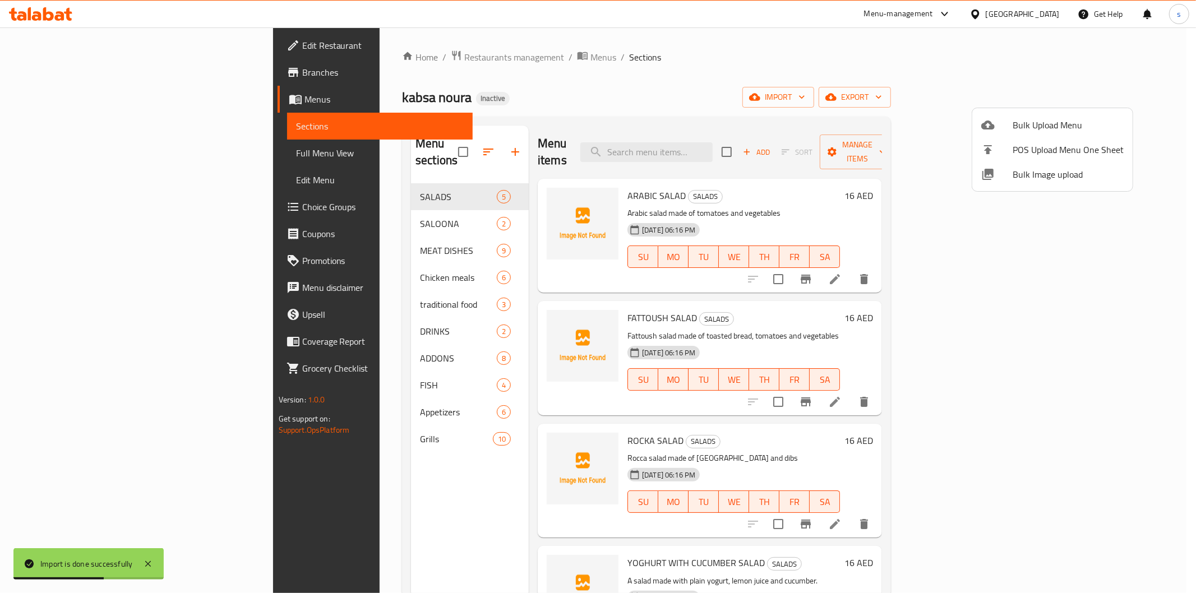
click at [57, 156] on div at bounding box center [598, 296] width 1196 height 593
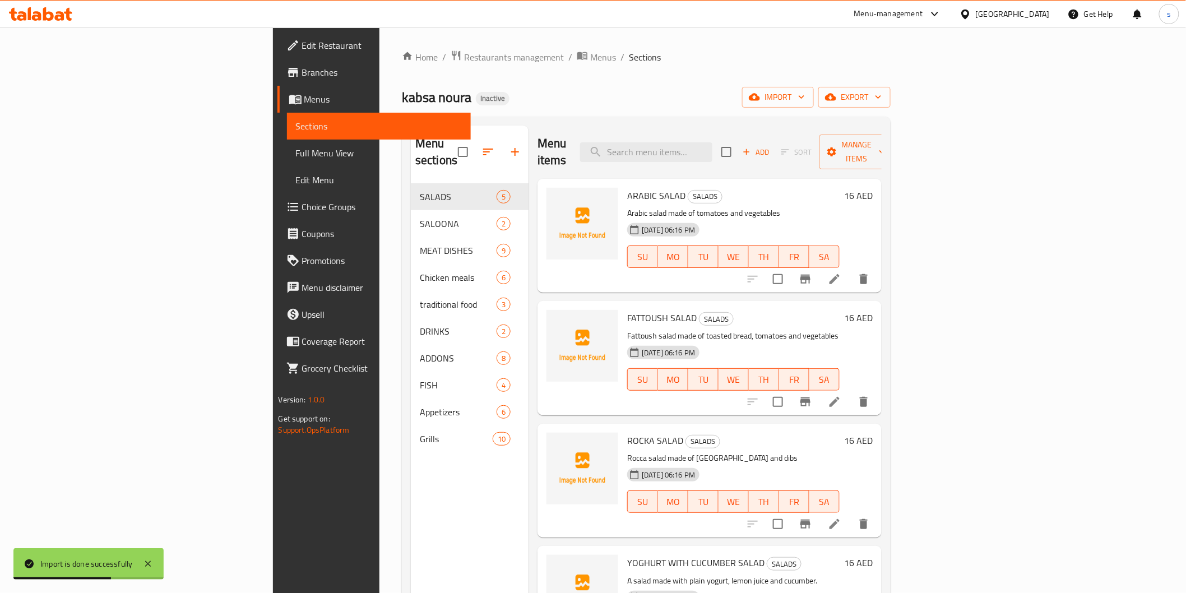
click at [296, 156] on span "Full Menu View" at bounding box center [379, 152] width 166 height 13
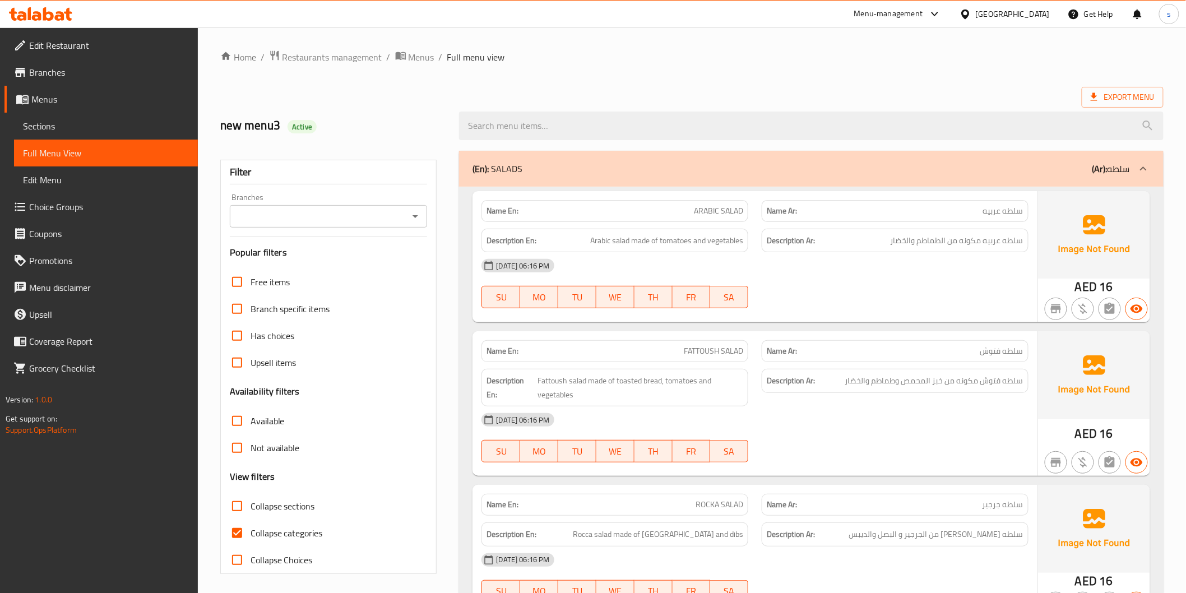
click at [247, 535] on input "Collapse categories" at bounding box center [237, 533] width 27 height 27
checkbox input "false"
click at [240, 341] on input "Has choices" at bounding box center [237, 335] width 27 height 27
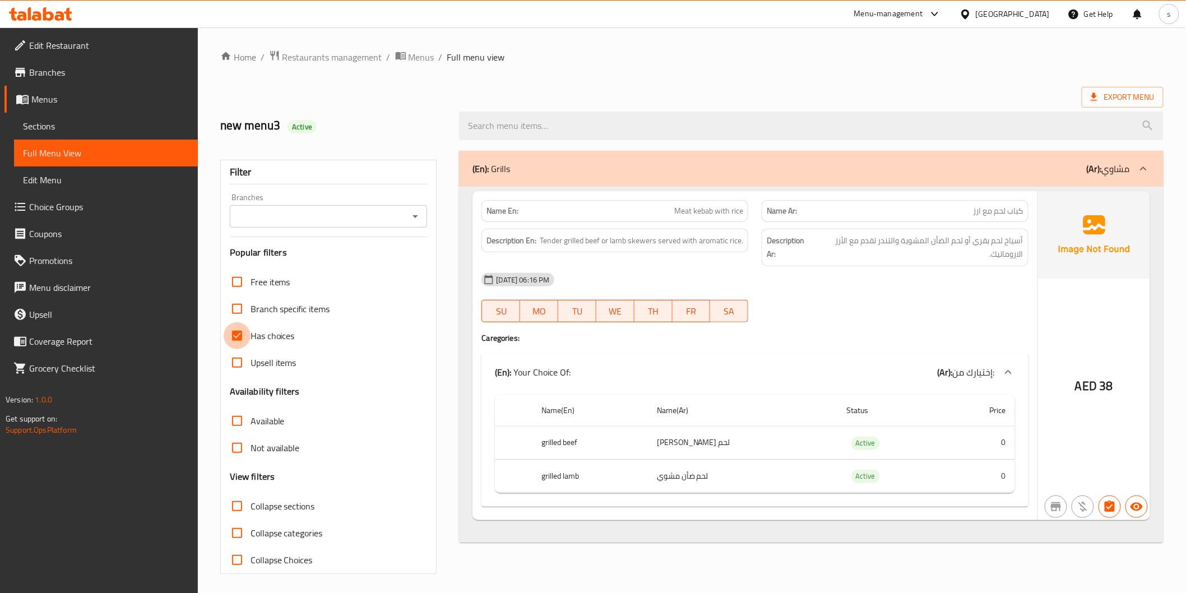
click at [243, 338] on input "Has choices" at bounding box center [237, 335] width 27 height 27
checkbox input "false"
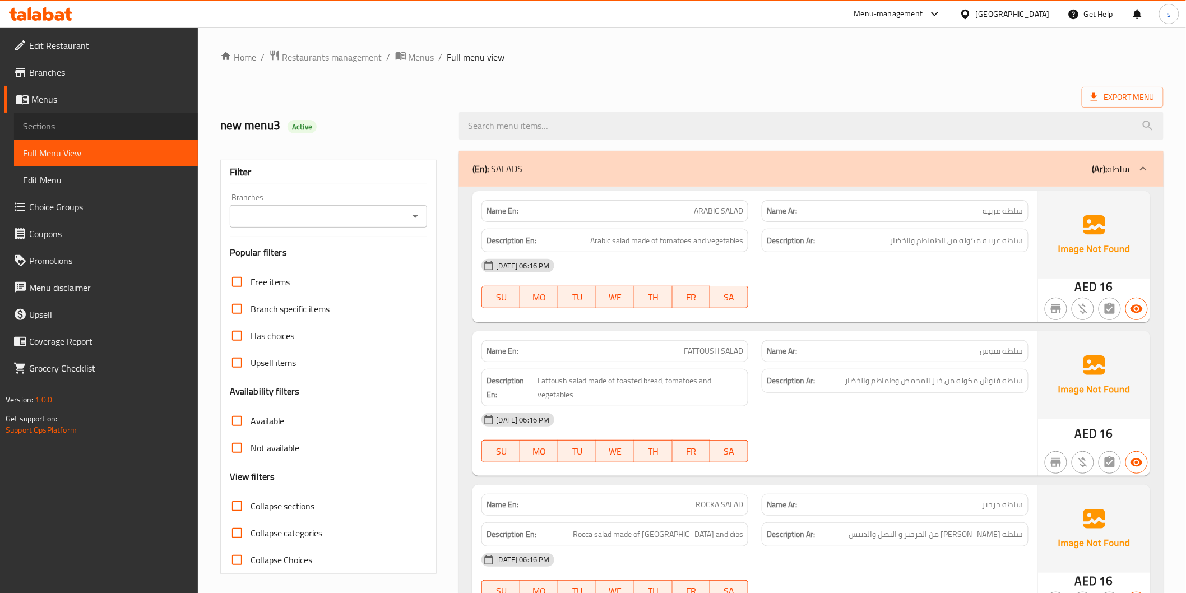
click at [37, 119] on span "Sections" at bounding box center [106, 125] width 166 height 13
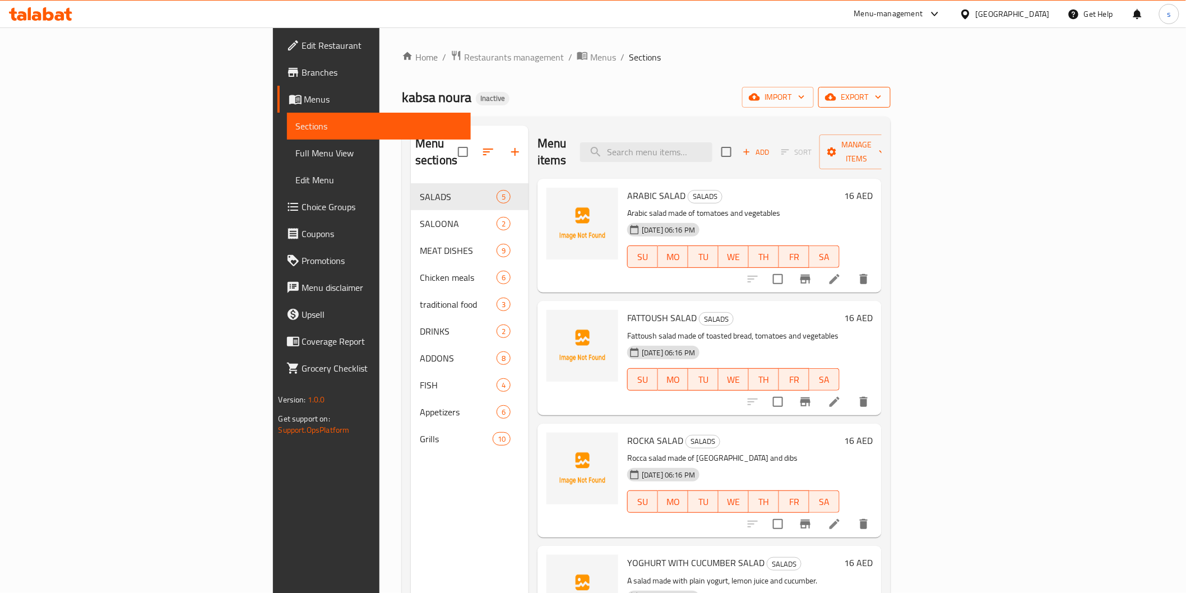
click at [882, 102] on span "export" at bounding box center [855, 97] width 54 height 14
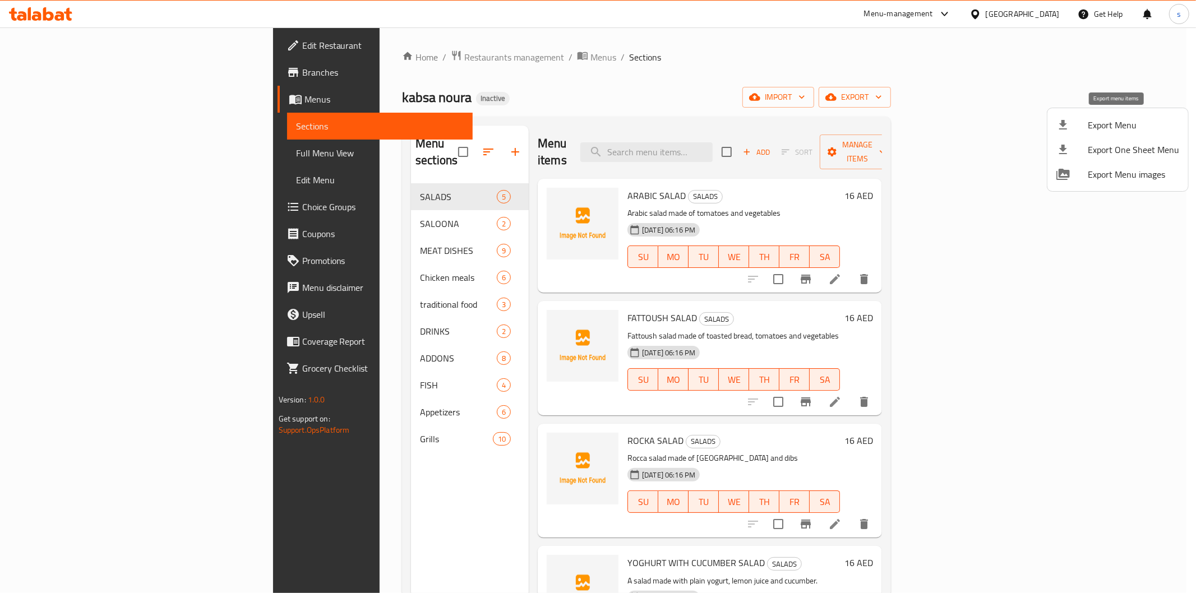
click at [1078, 131] on div at bounding box center [1071, 124] width 31 height 13
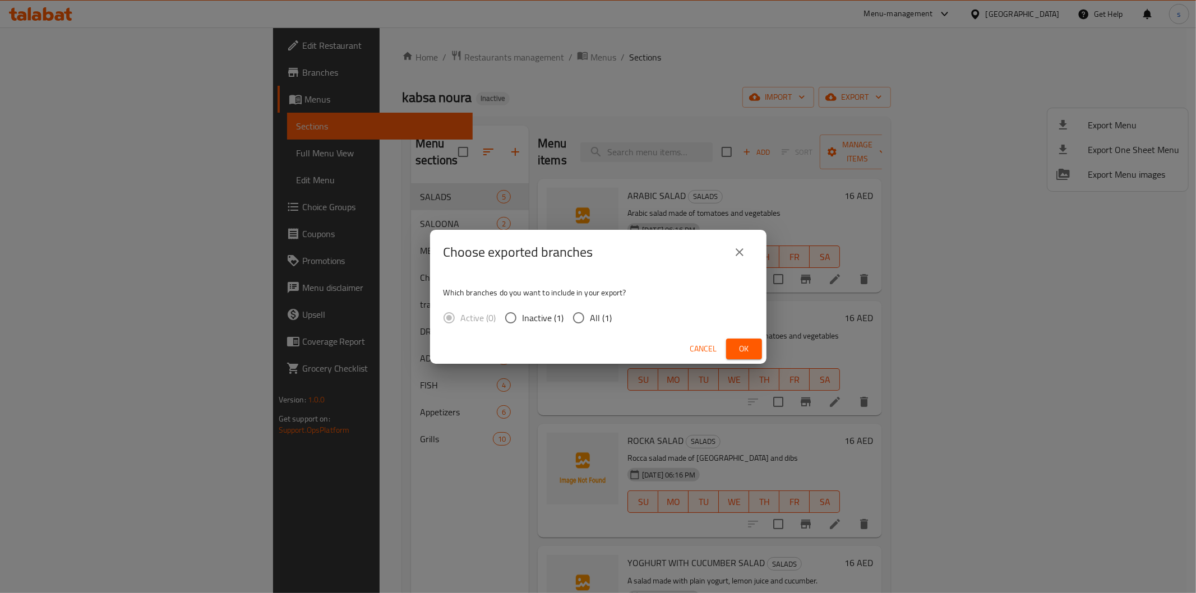
click at [573, 316] on input "All (1)" at bounding box center [579, 318] width 24 height 24
radio input "true"
click at [732, 348] on button "Ok" at bounding box center [744, 349] width 36 height 21
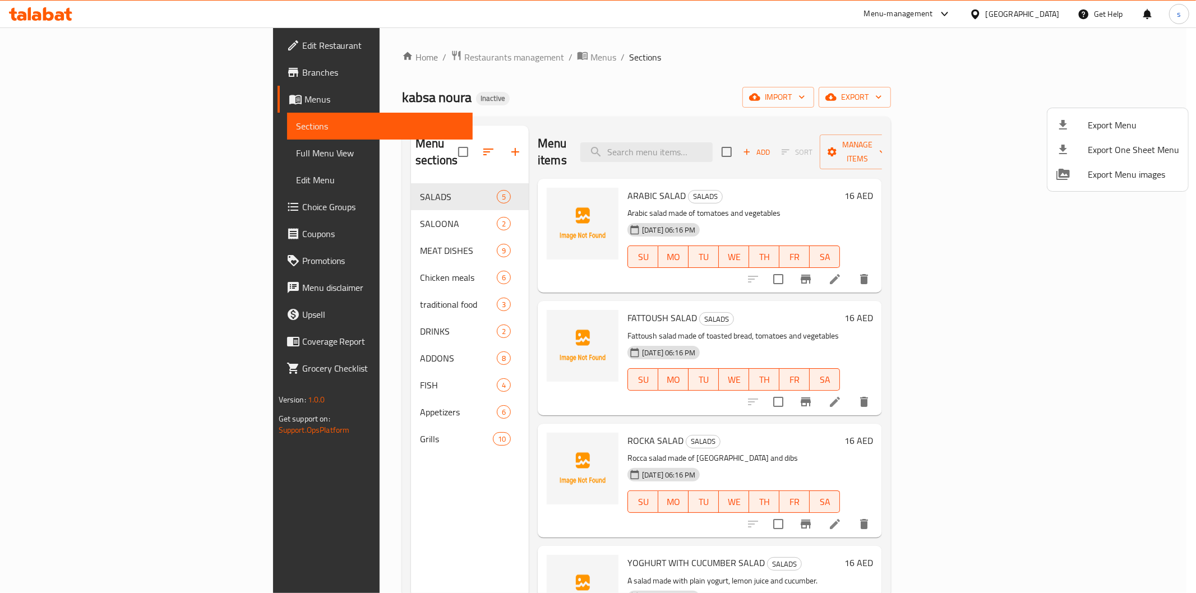
click at [49, 156] on div at bounding box center [598, 296] width 1196 height 593
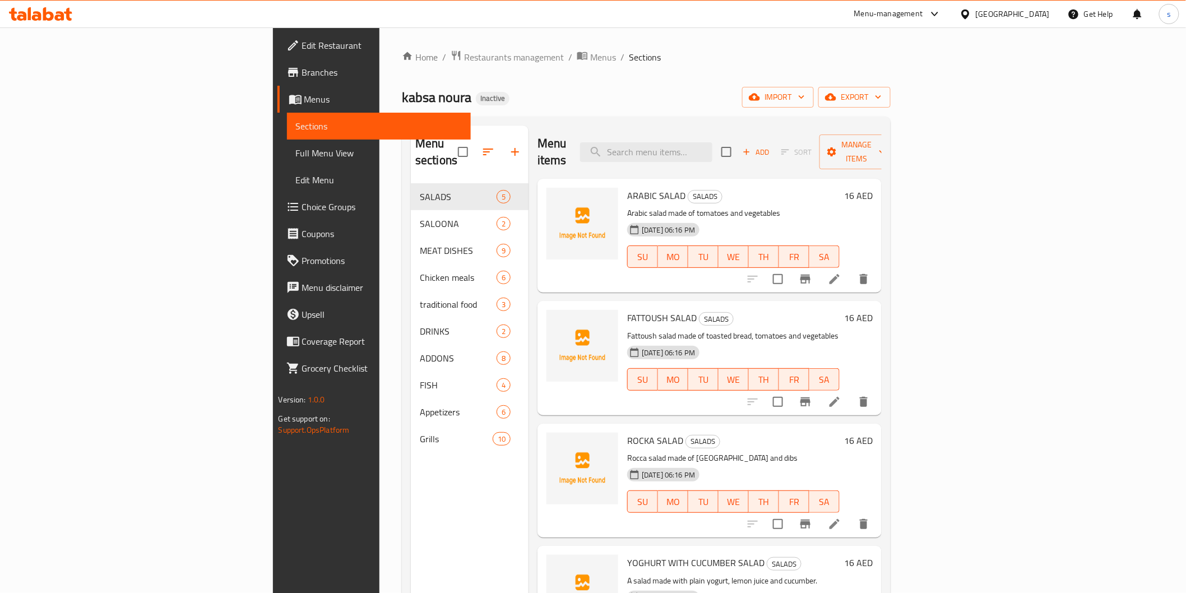
click at [296, 156] on span "Full Menu View" at bounding box center [379, 152] width 166 height 13
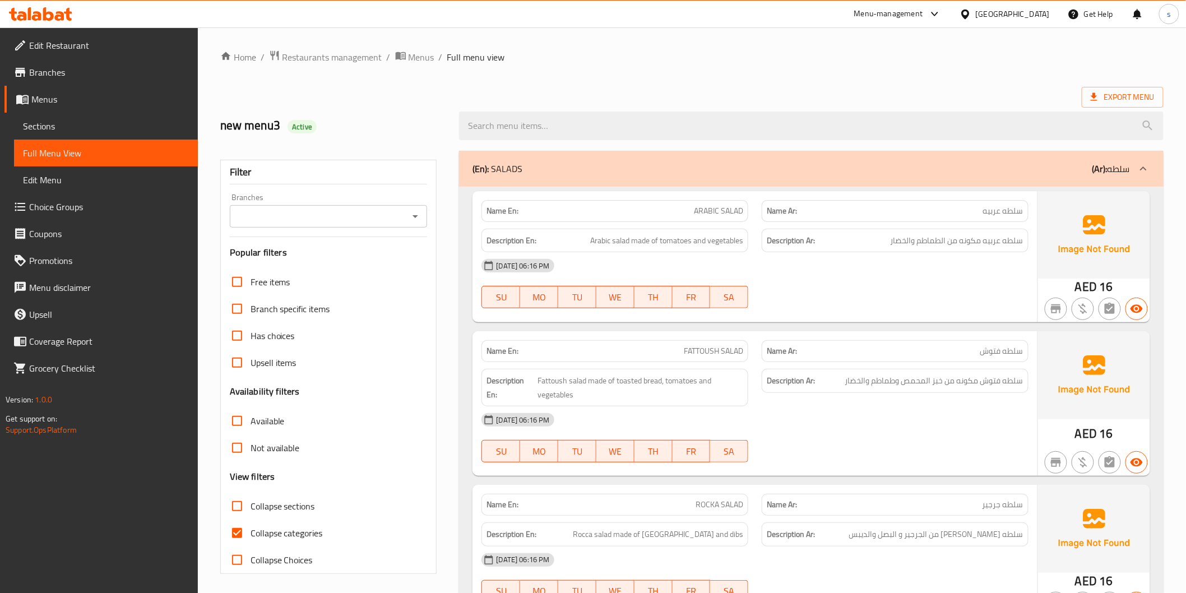
click at [232, 533] on input "Collapse categories" at bounding box center [237, 533] width 27 height 27
checkbox input "false"
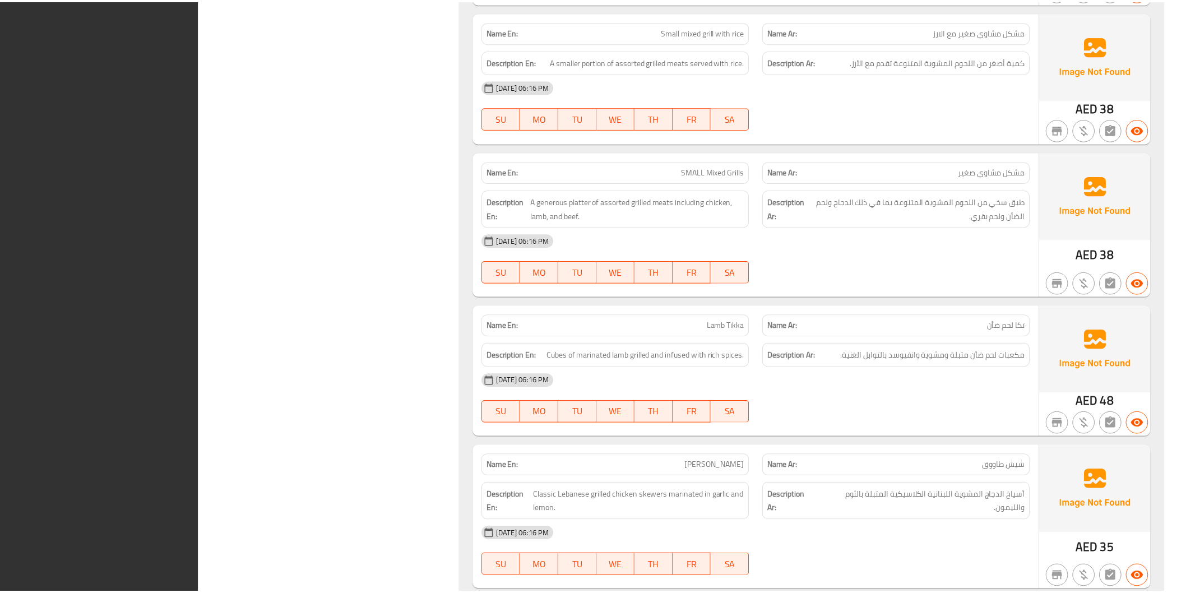
scroll to position [8345, 0]
